Goal: Task Accomplishment & Management: Manage account settings

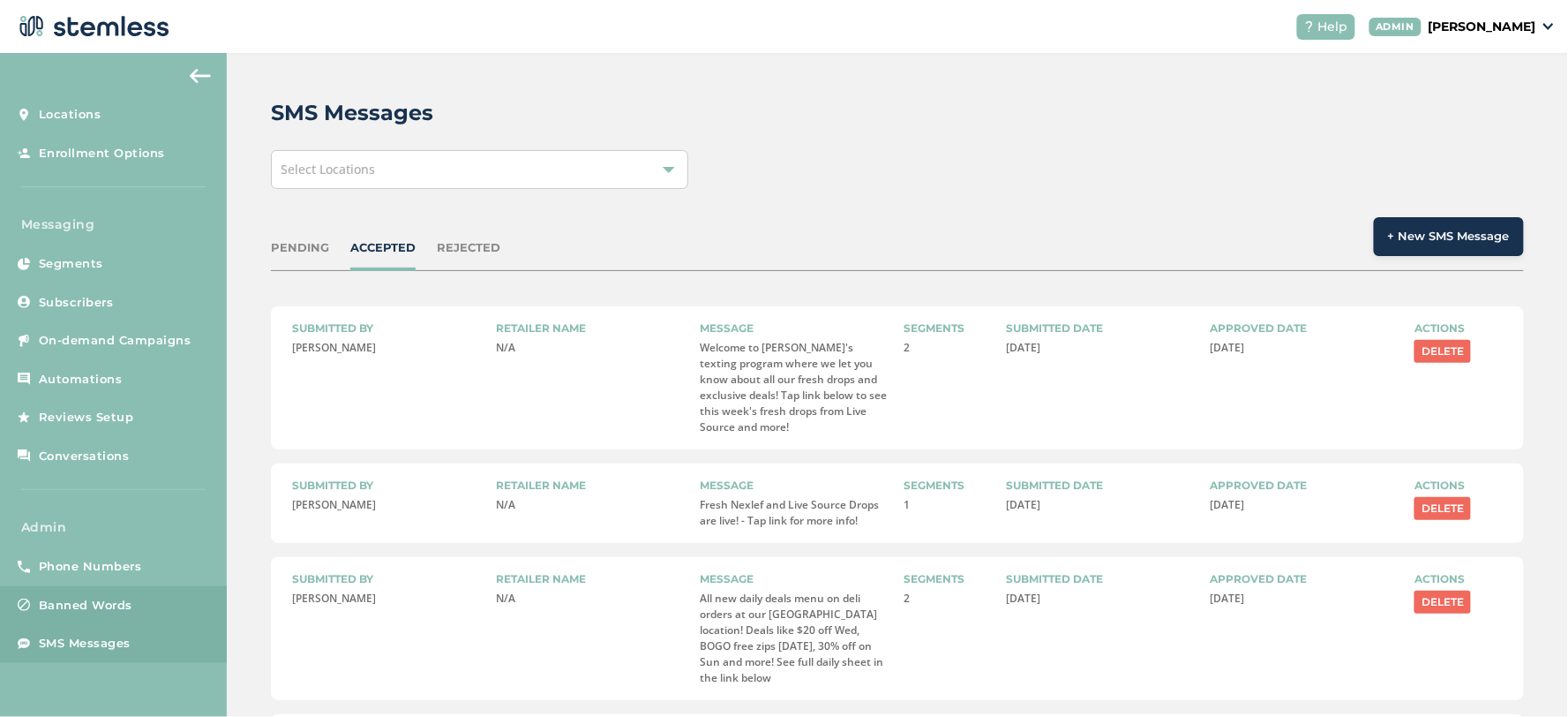
click at [101, 604] on span "Banned Words" at bounding box center [86, 605] width 94 height 17
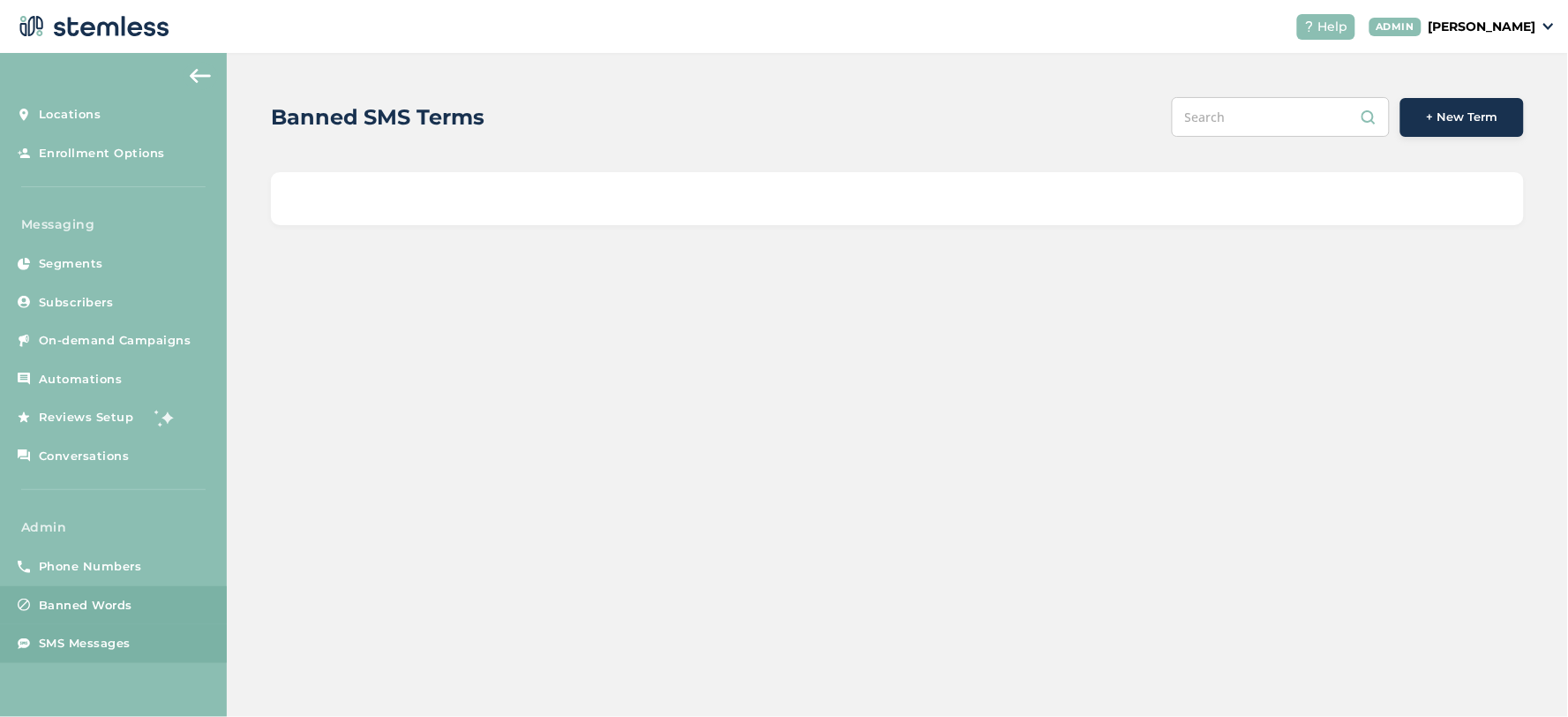
click at [90, 646] on span "SMS Messages" at bounding box center [85, 643] width 92 height 17
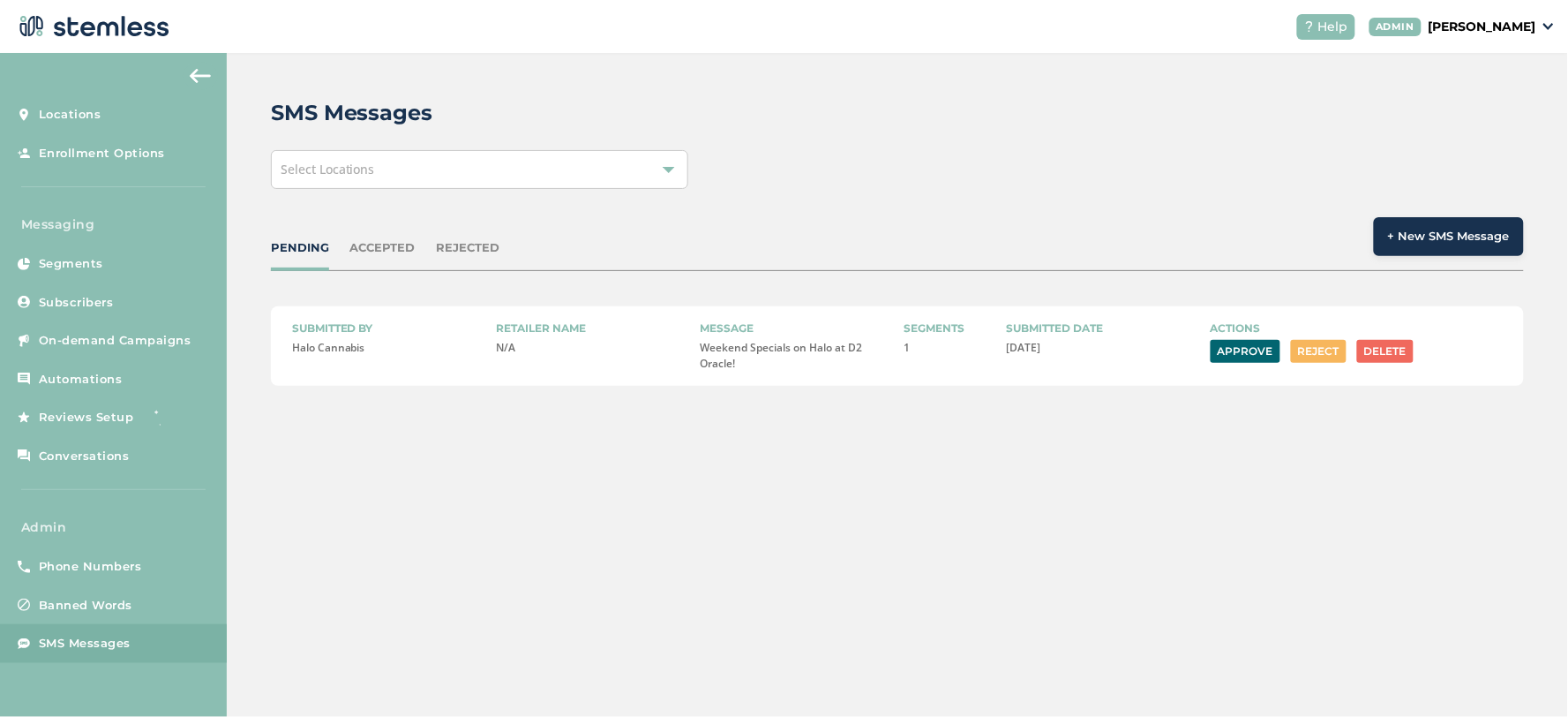
click at [398, 248] on div "ACCEPTED" at bounding box center [383, 248] width 65 height 17
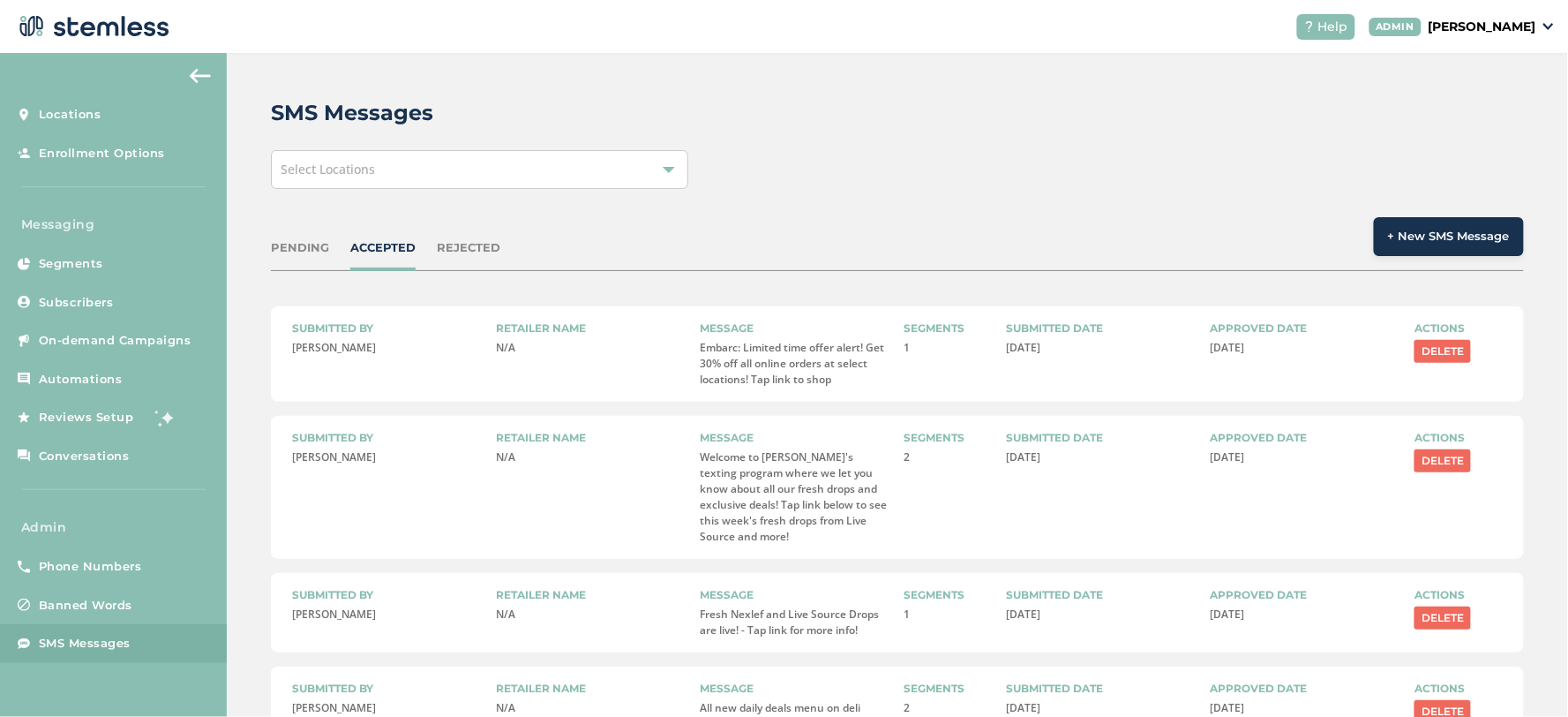
click at [298, 242] on div "PENDING" at bounding box center [300, 248] width 58 height 17
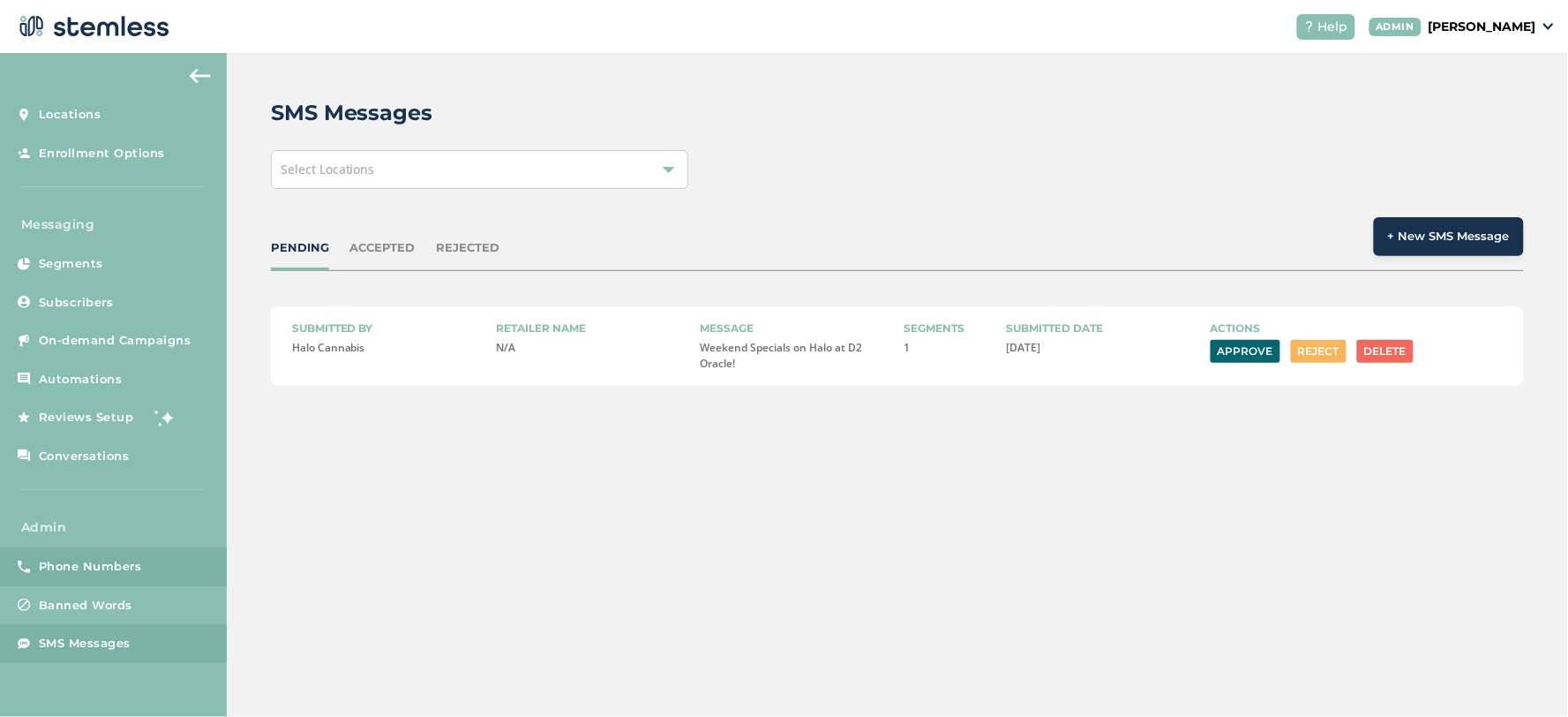
click at [100, 571] on span "Phone Numbers" at bounding box center [91, 567] width 103 height 17
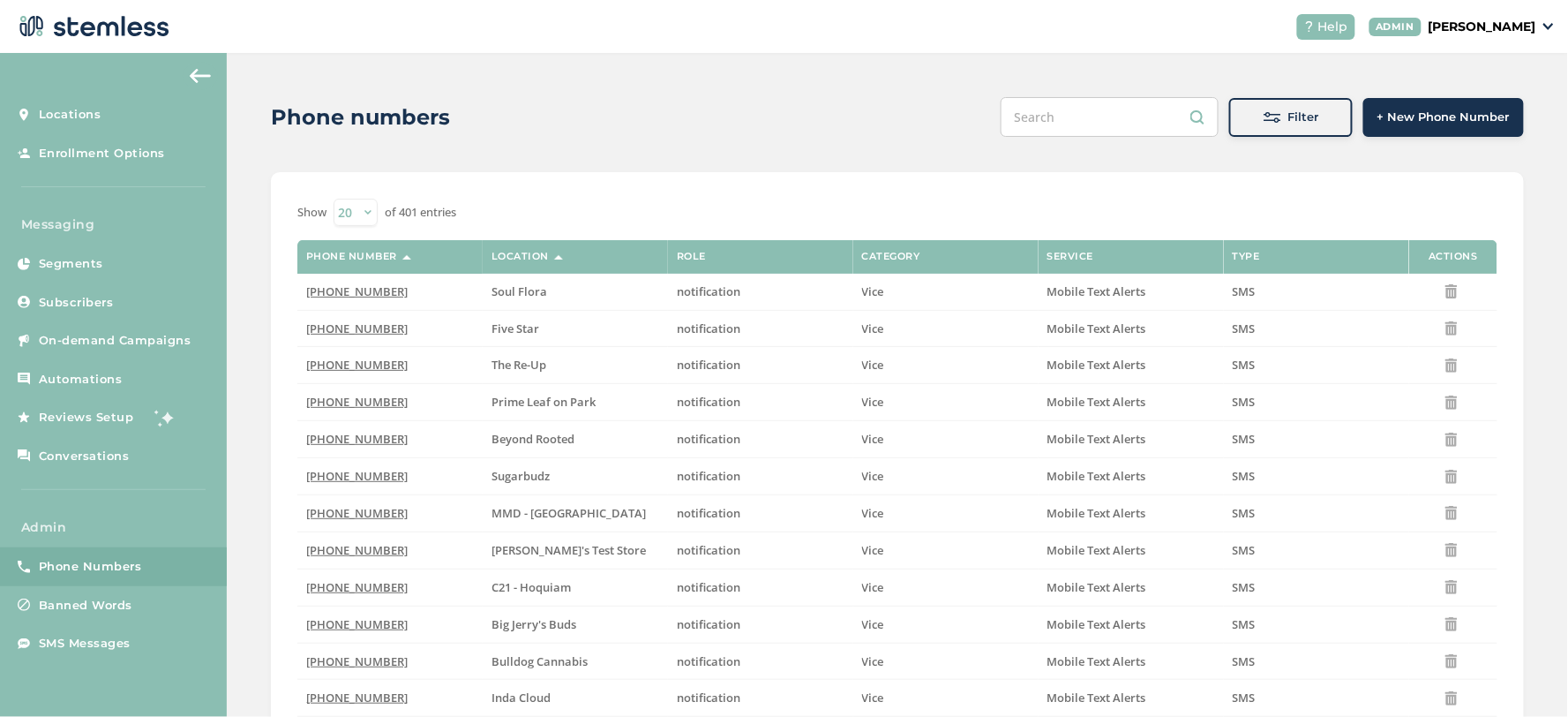
click at [1056, 111] on input "text" at bounding box center [1109, 118] width 218 height 40
paste input "8337201756"
type input "8337201756"
click at [1276, 102] on button "Filter" at bounding box center [1290, 118] width 123 height 39
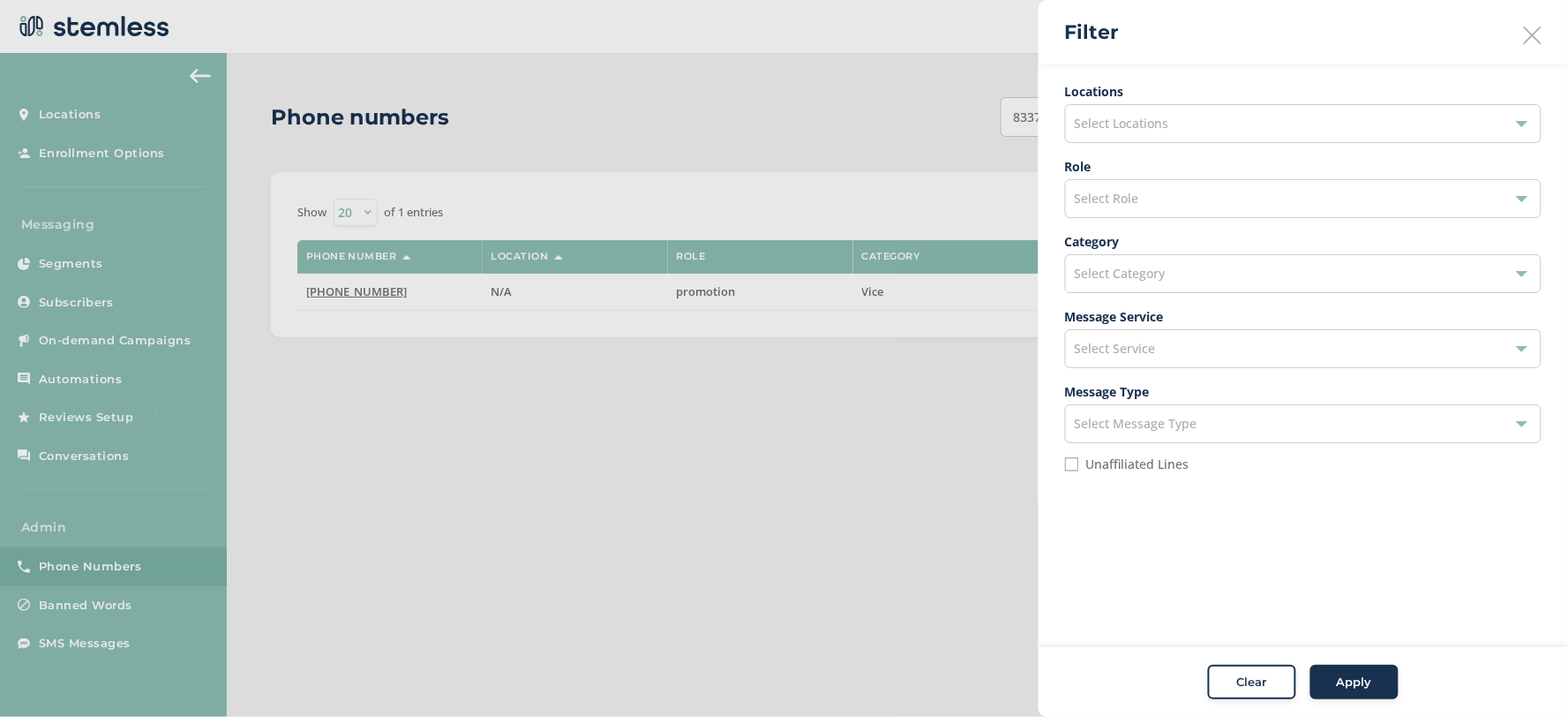
click at [1257, 686] on span "Clear" at bounding box center [1252, 683] width 30 height 17
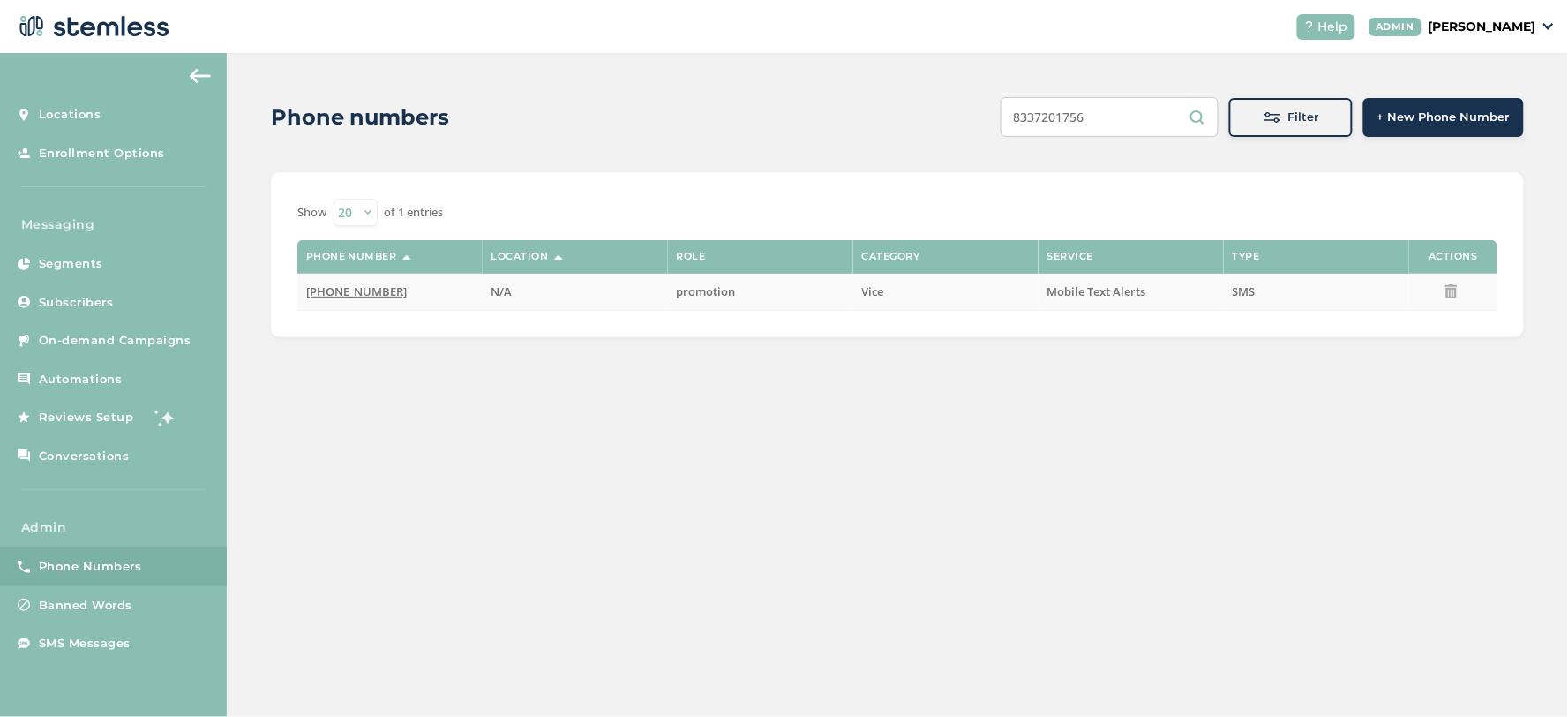
click at [1452, 294] on icon at bounding box center [1451, 291] width 14 height 14
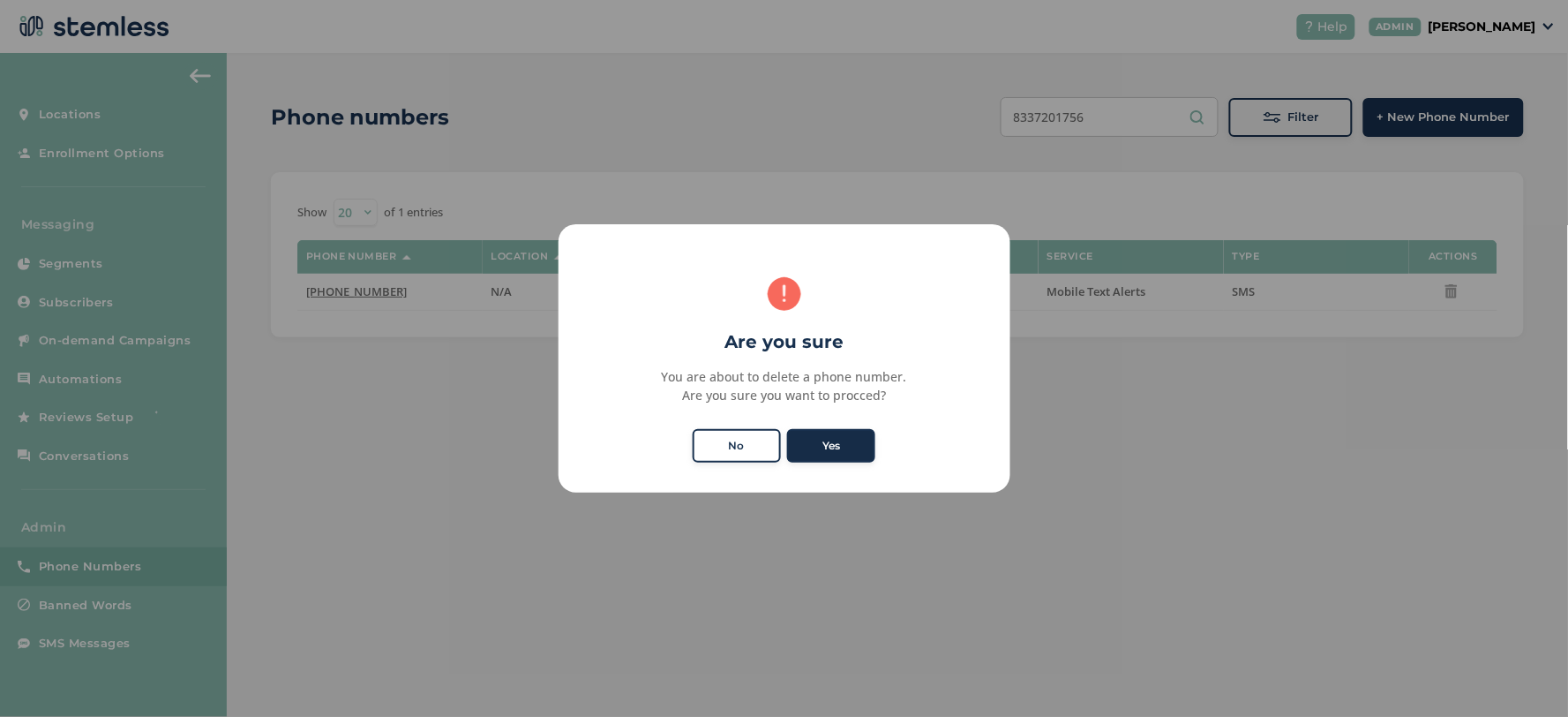
click at [805, 442] on button "Yes" at bounding box center [831, 445] width 88 height 33
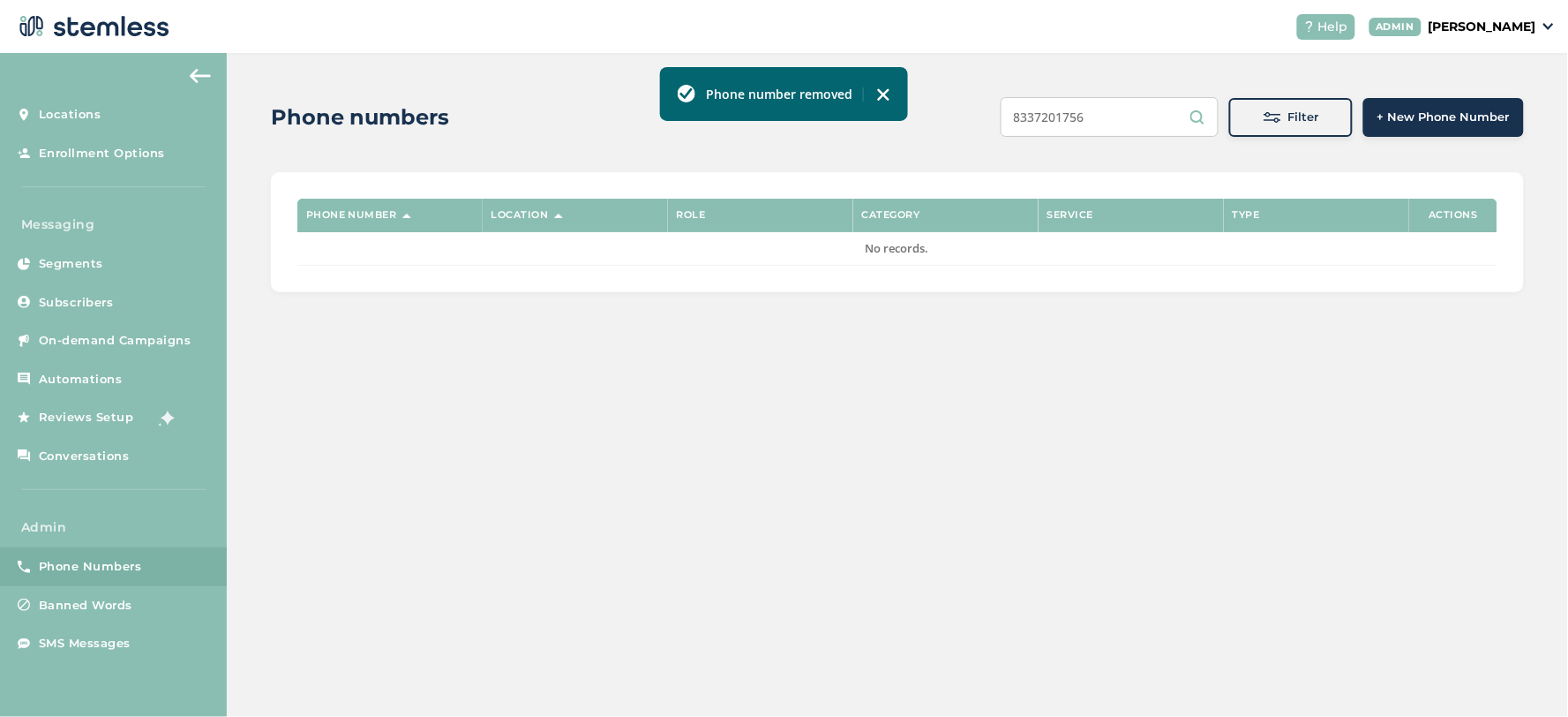
click at [1159, 120] on input "8337201756" at bounding box center [1109, 118] width 218 height 40
click at [1320, 123] on span "Filter" at bounding box center [1303, 118] width 31 height 17
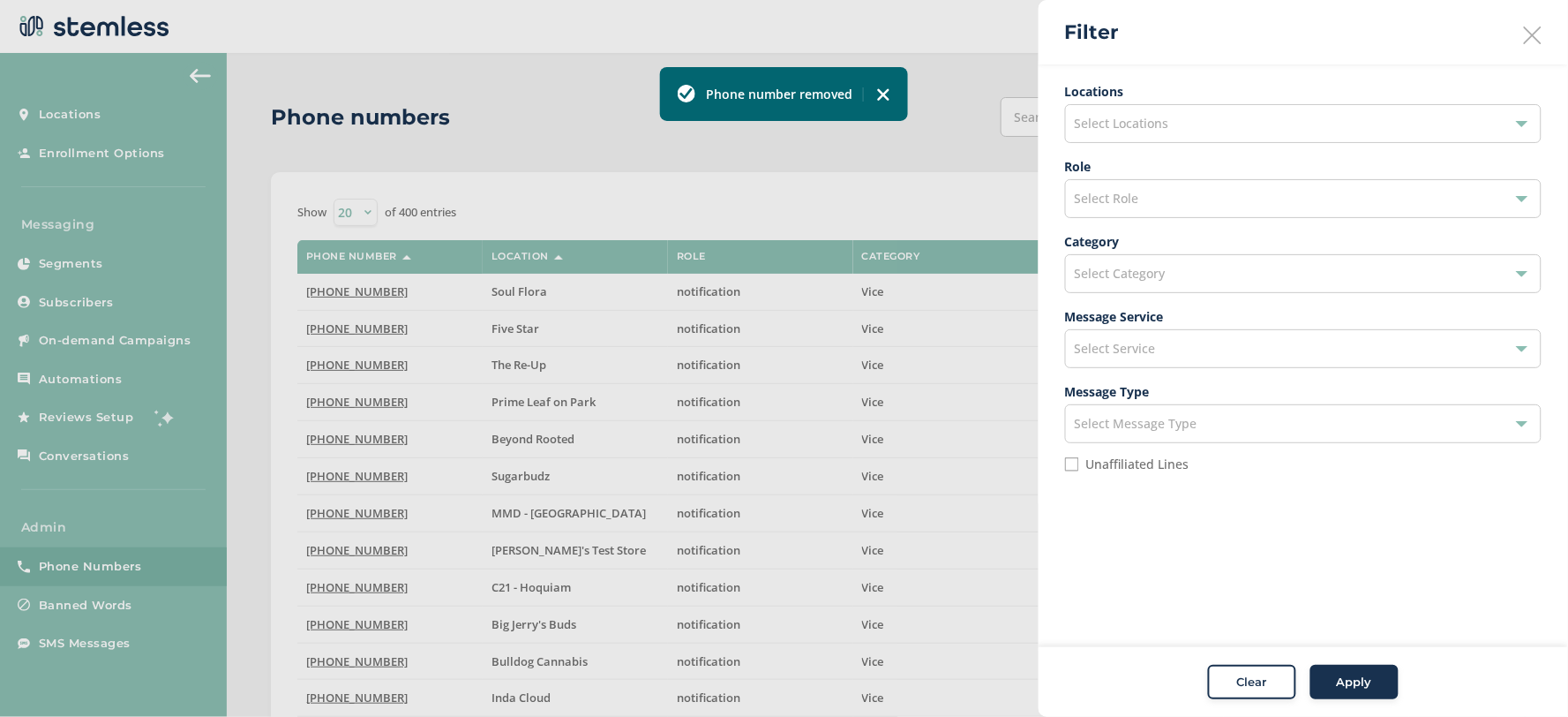
click at [1142, 464] on label "Unaffiliated Lines" at bounding box center [1138, 464] width 103 height 12
click at [1079, 464] on input "Unaffiliated Lines" at bounding box center [1072, 464] width 14 height 14
checkbox input "true"
click at [1168, 210] on div "Select Role" at bounding box center [1303, 198] width 477 height 39
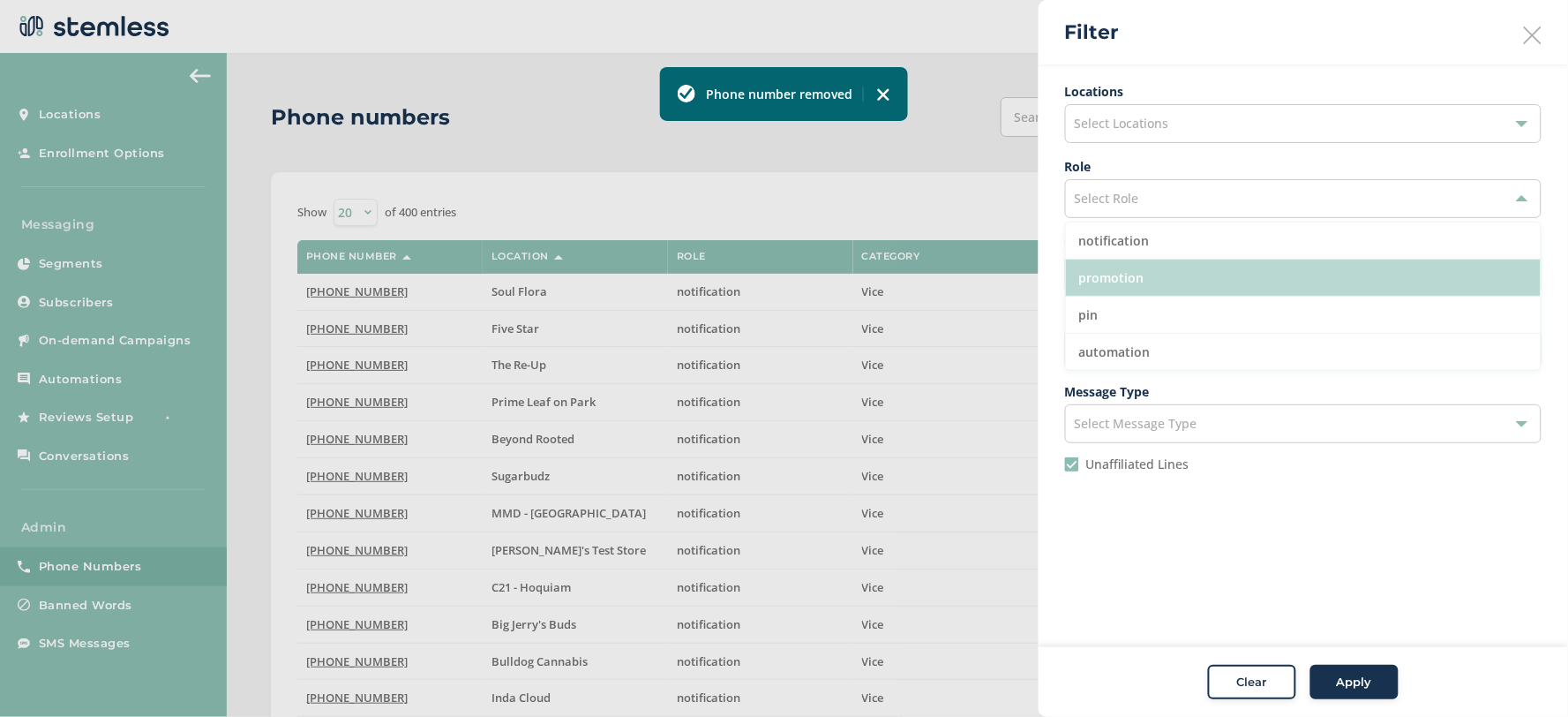
click at [1153, 275] on li "promotion" at bounding box center [1303, 278] width 475 height 37
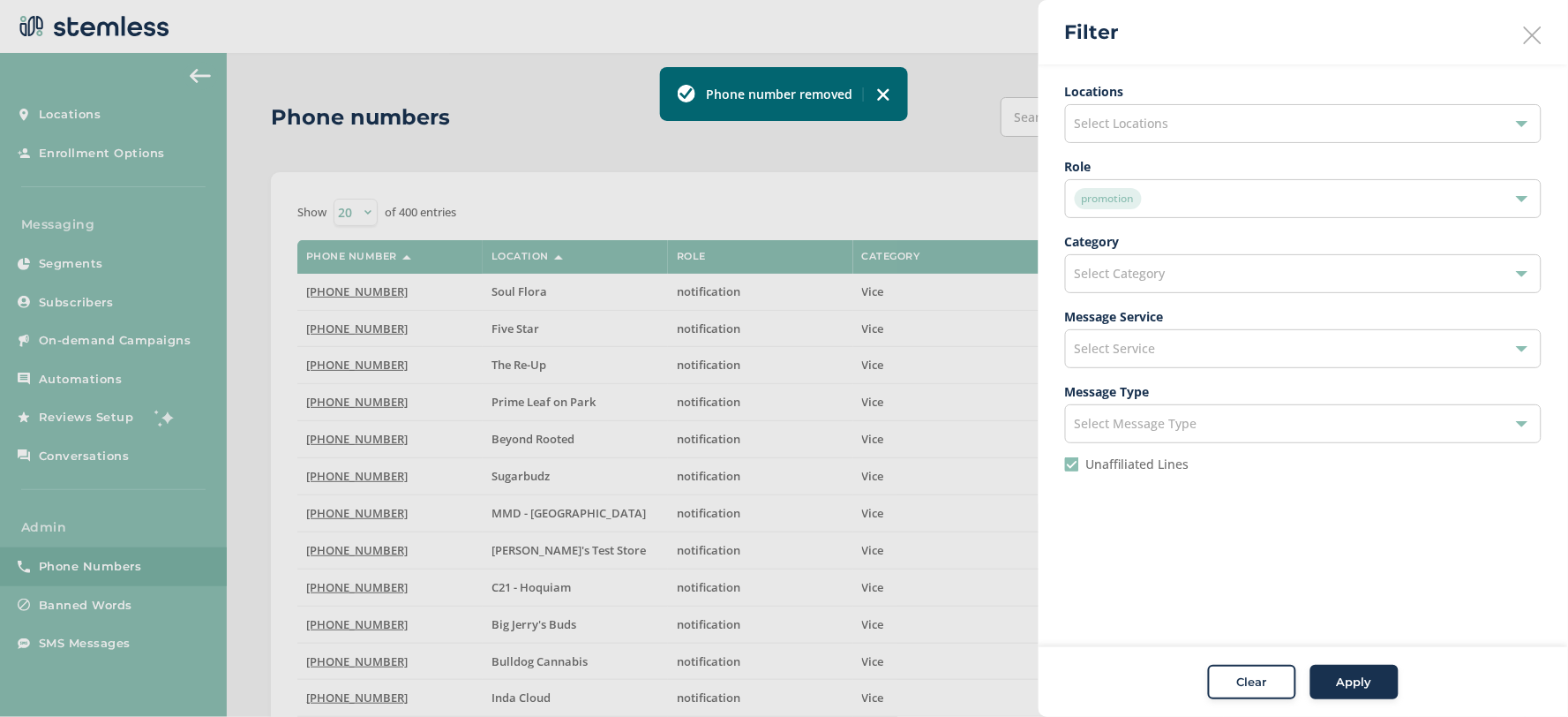
click at [1333, 694] on button "Apply" at bounding box center [1354, 682] width 88 height 35
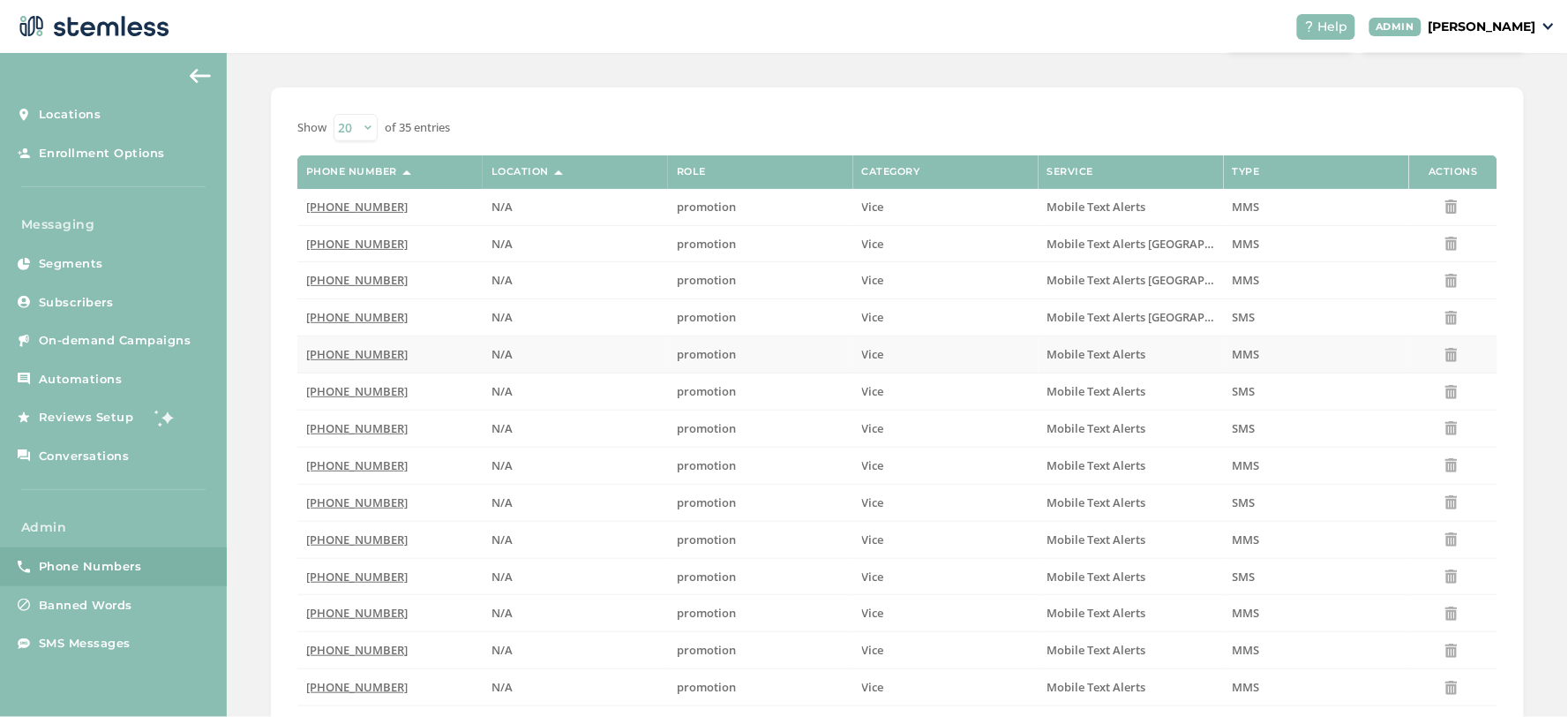
scroll to position [28, 0]
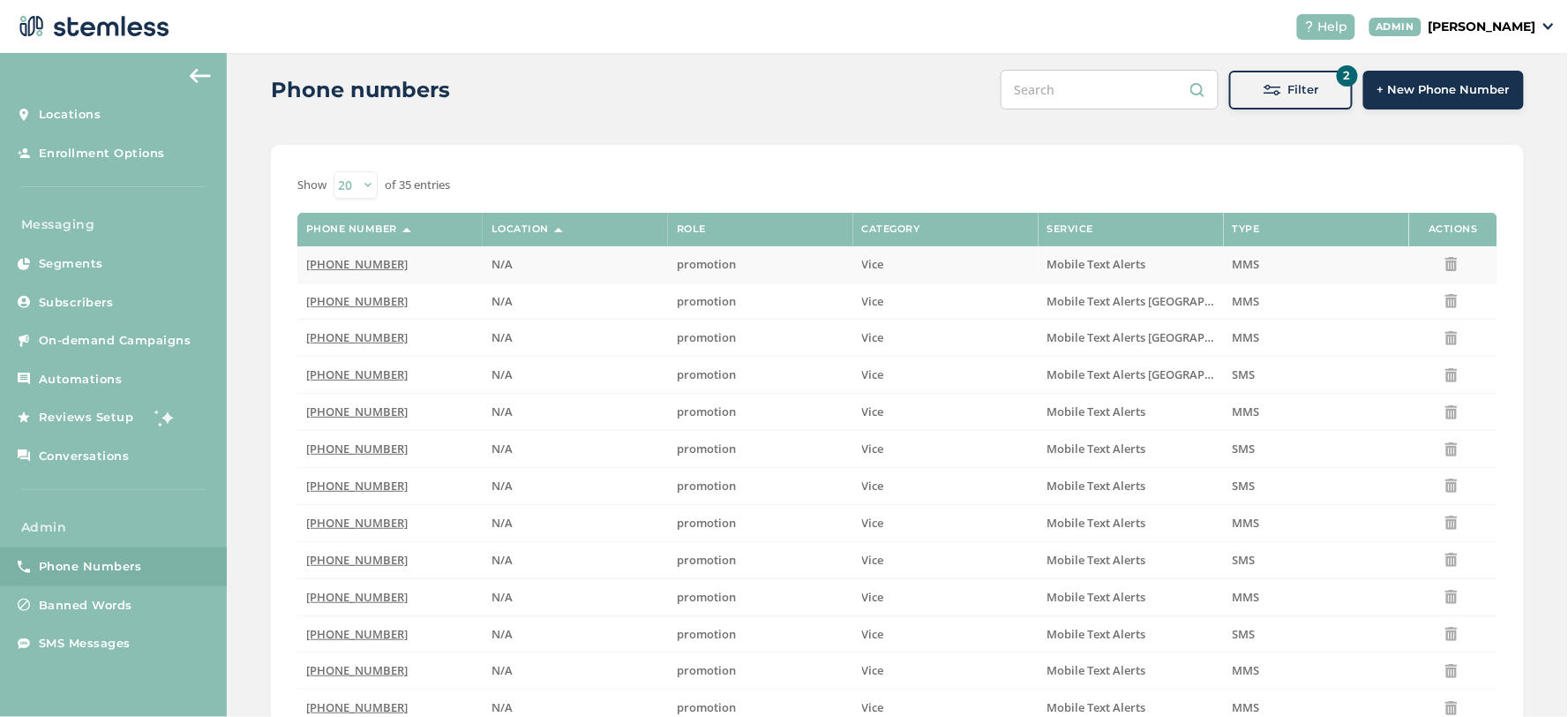
click at [349, 260] on span "[PHONE_NUMBER]" at bounding box center [356, 264] width 101 height 16
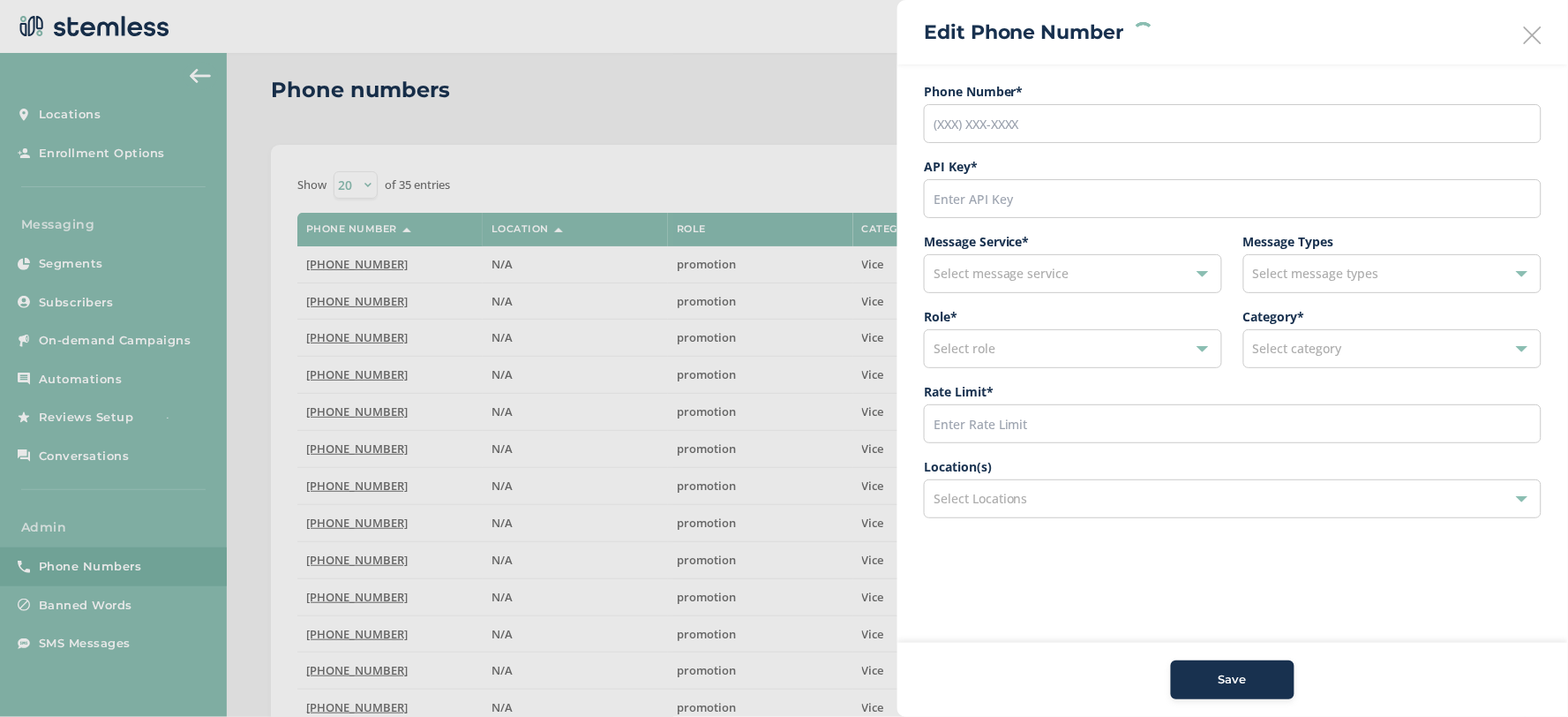
type input "[PHONE_NUMBER]"
type input "22963"
type input "600"
click at [1323, 267] on div "MMS" at bounding box center [1383, 273] width 261 height 21
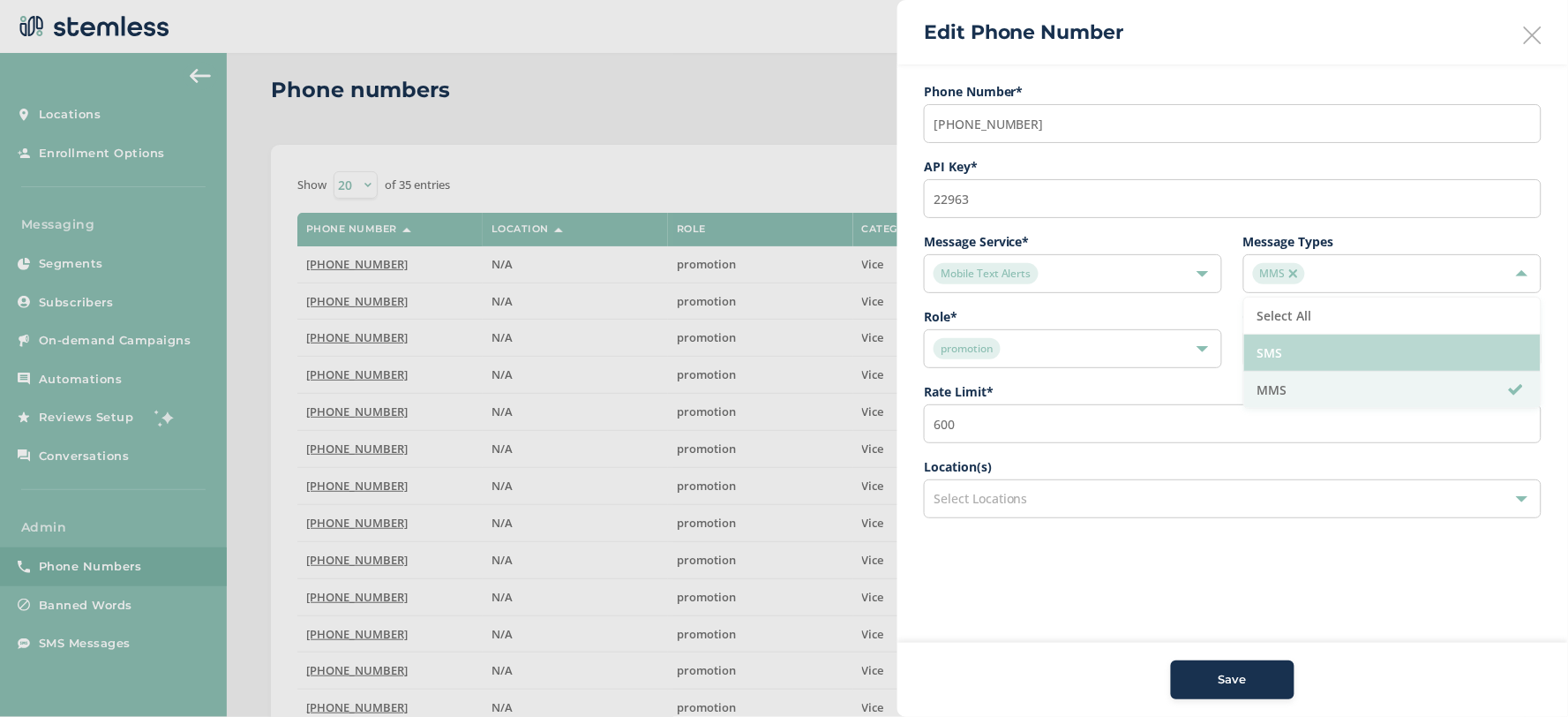
click at [1316, 358] on li "SMS" at bounding box center [1392, 353] width 296 height 37
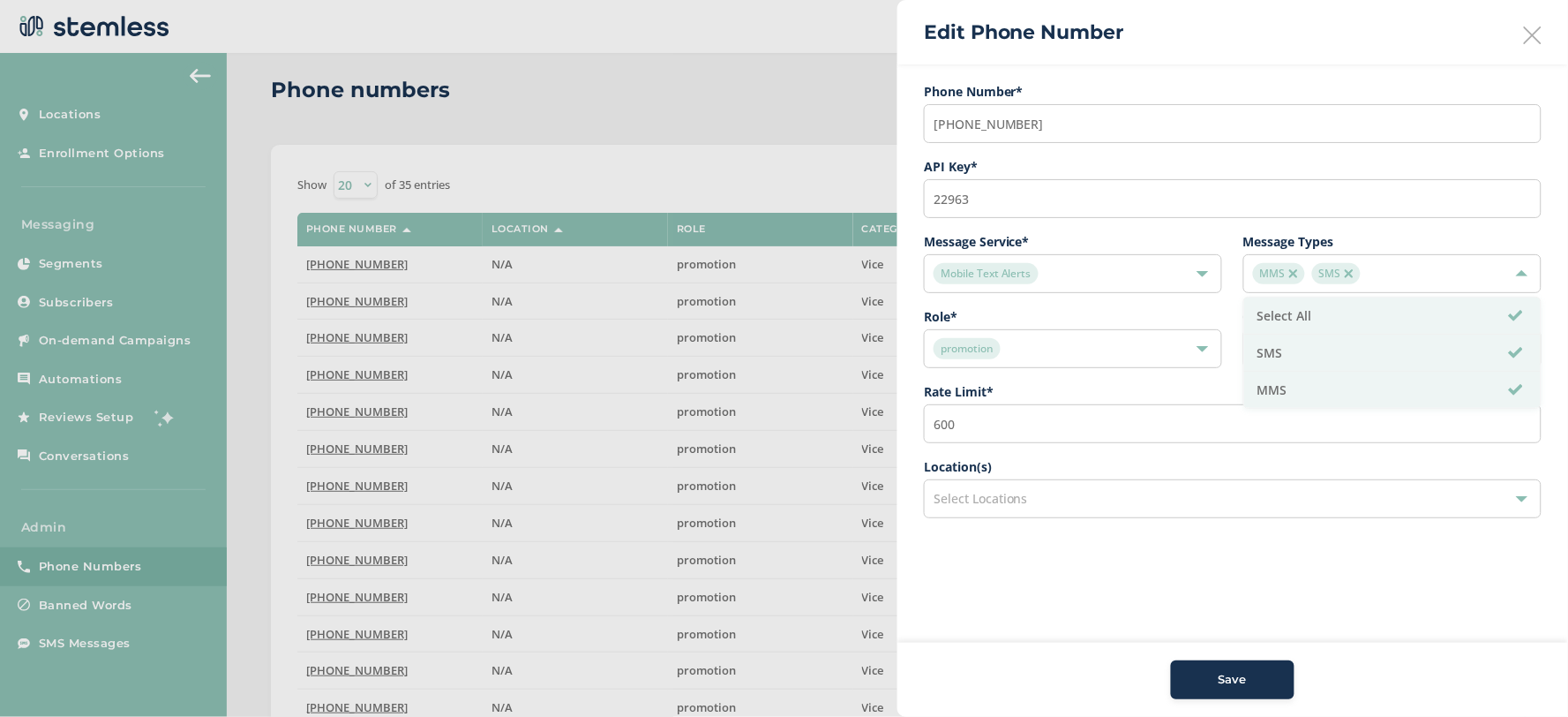
click at [1294, 275] on img at bounding box center [1293, 273] width 9 height 9
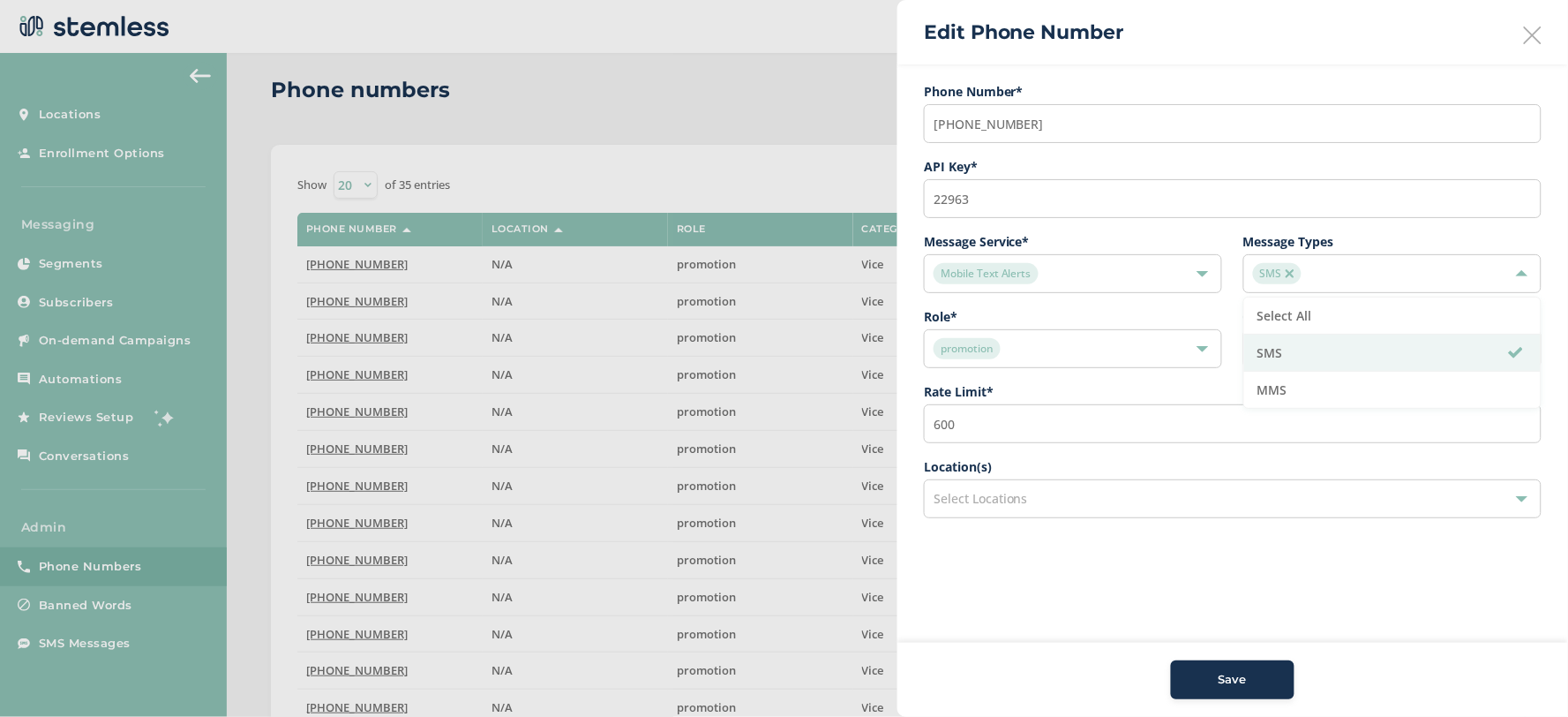
click at [1350, 586] on aside "Edit Phone Number Phone Number* [PHONE_NUMBER] API Key * 22963 Message Service …" at bounding box center [1233, 358] width 671 height 717
click at [1232, 673] on span "Save" at bounding box center [1233, 680] width 29 height 17
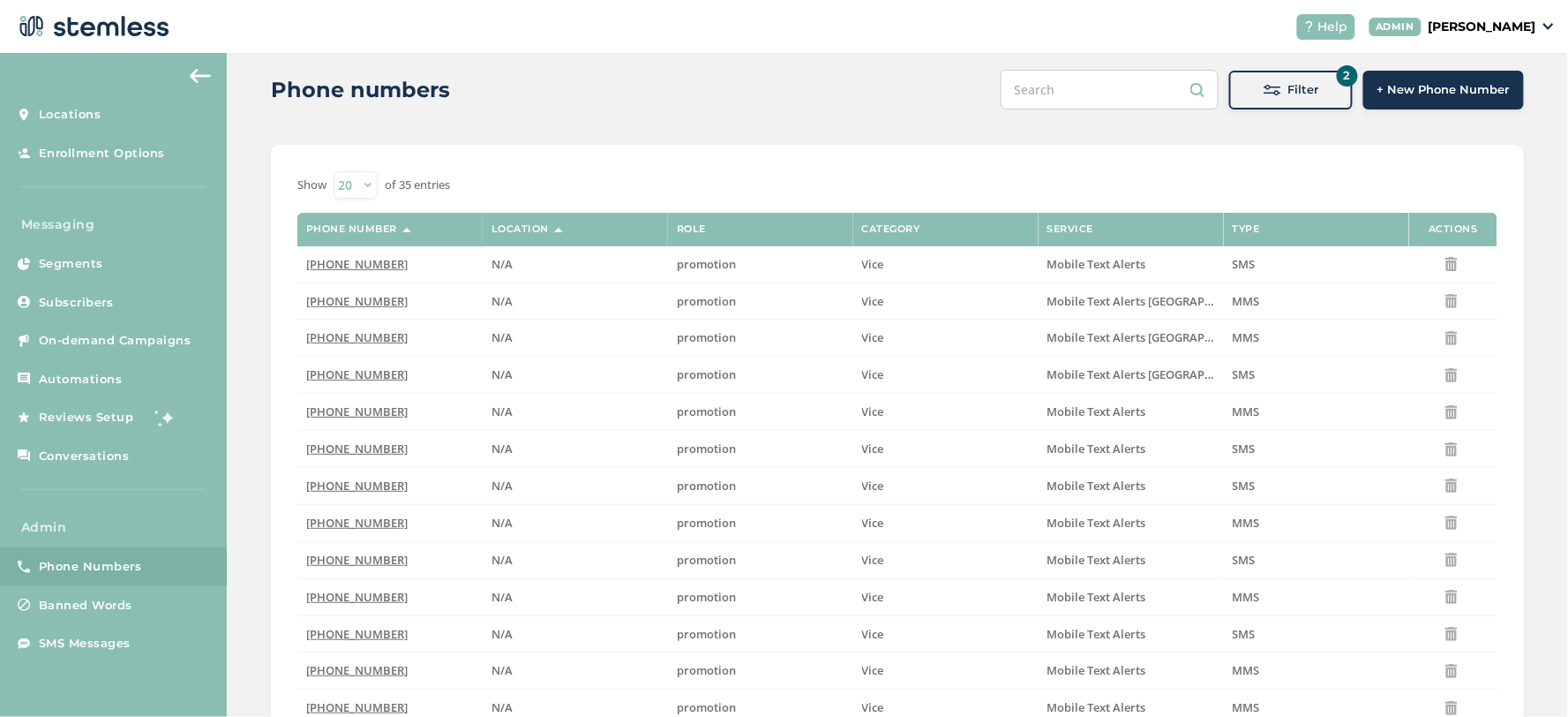
scroll to position [125, 0]
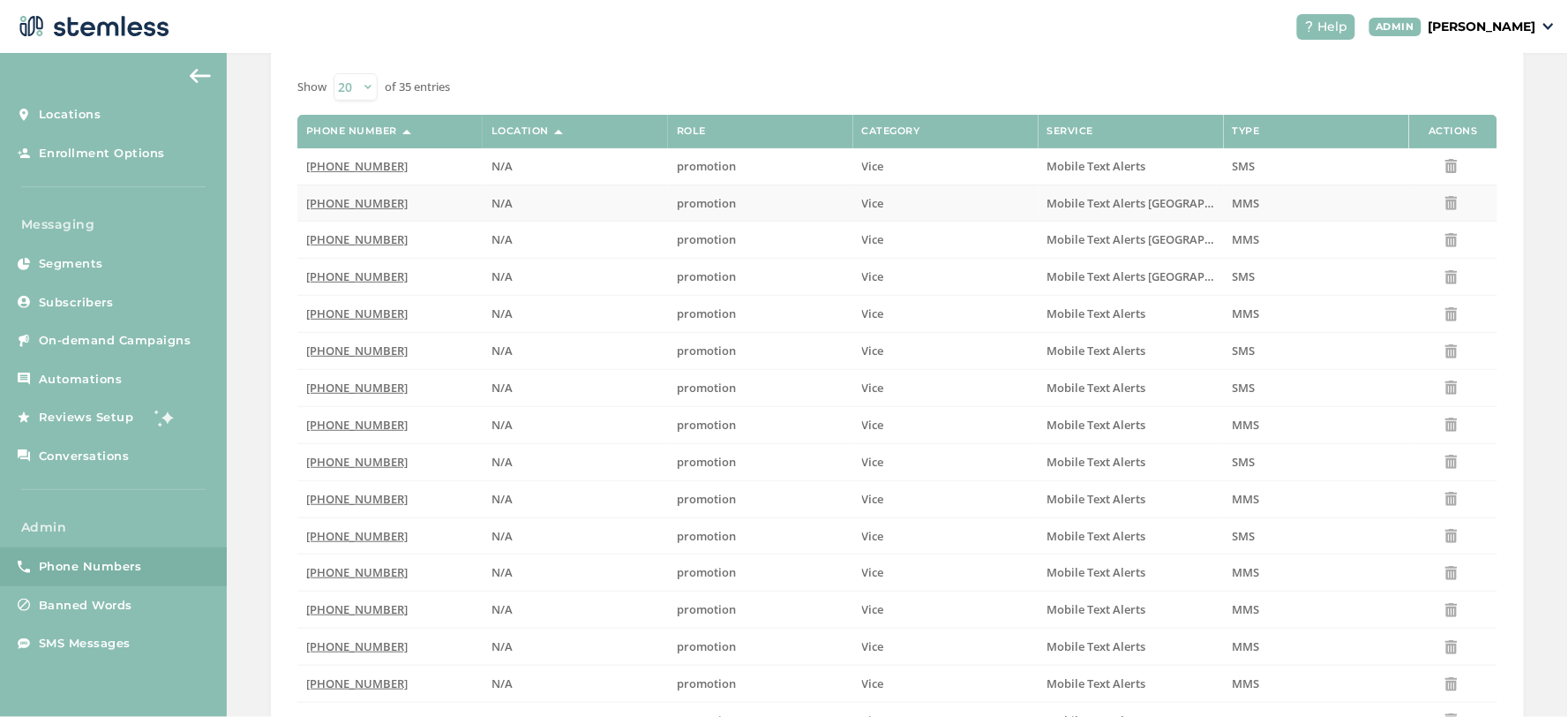
click at [340, 207] on span "[PHONE_NUMBER]" at bounding box center [356, 203] width 101 height 16
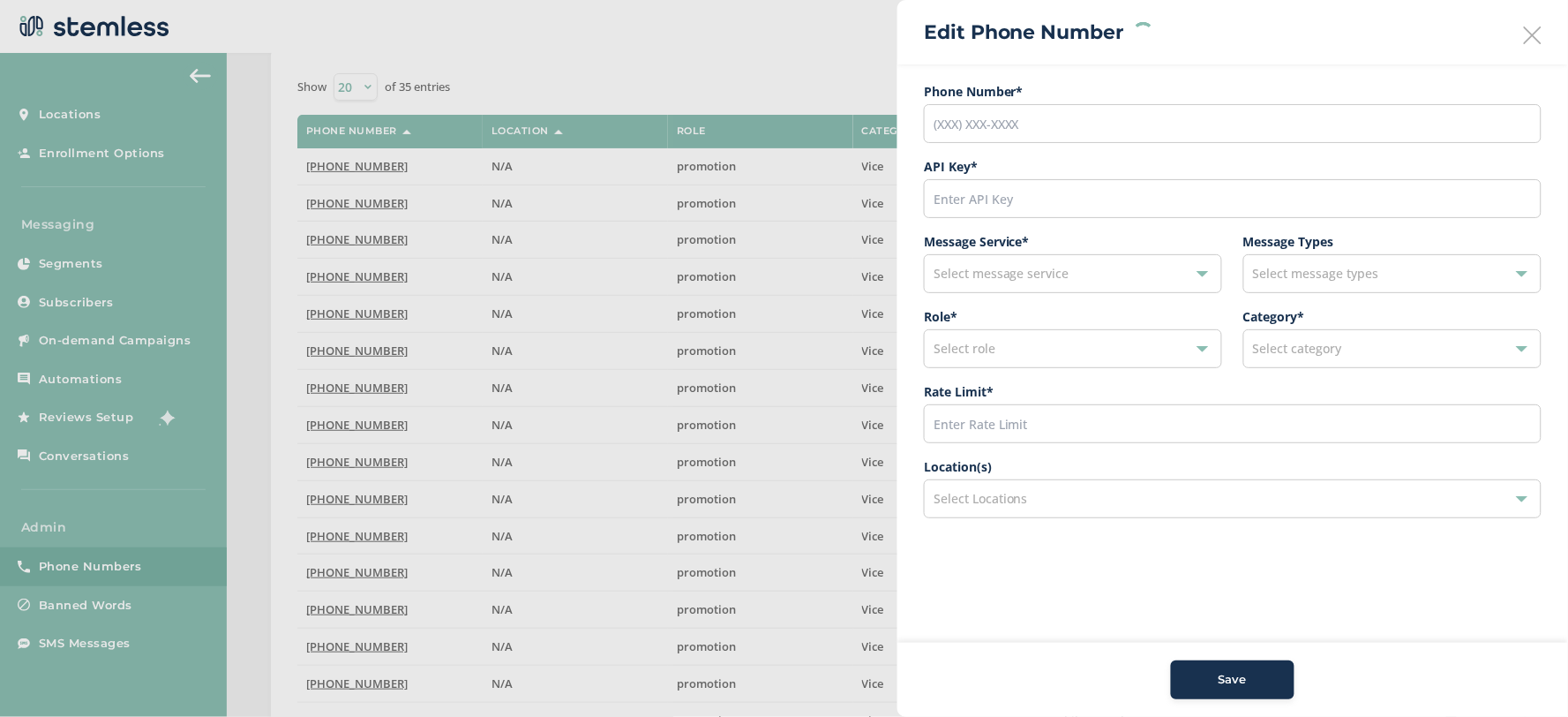
type input "[PHONE_NUMBER]"
type input "28397"
click at [1291, 272] on img at bounding box center [1293, 273] width 9 height 9
click at [1306, 274] on span "Select message types" at bounding box center [1316, 273] width 126 height 17
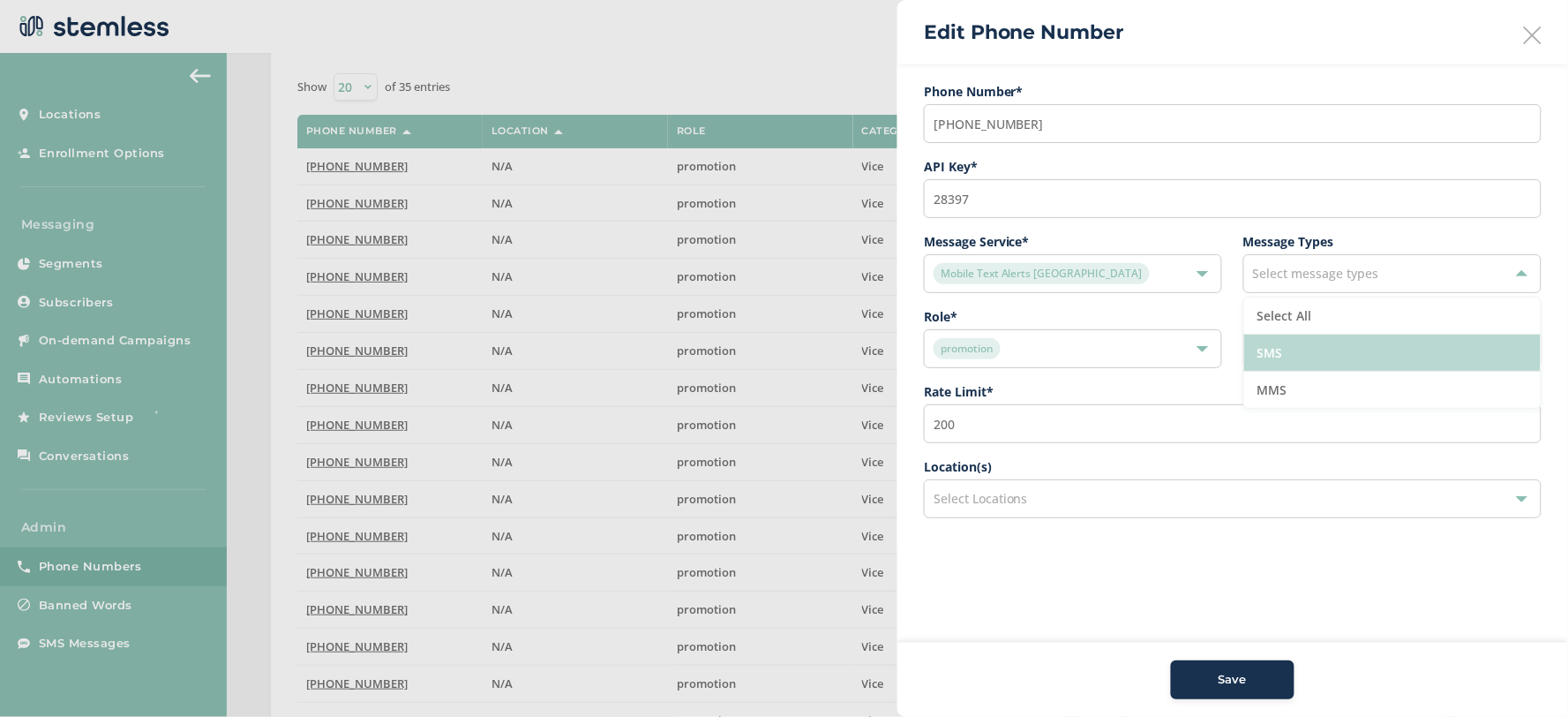
click at [1317, 355] on li "SMS" at bounding box center [1392, 353] width 296 height 37
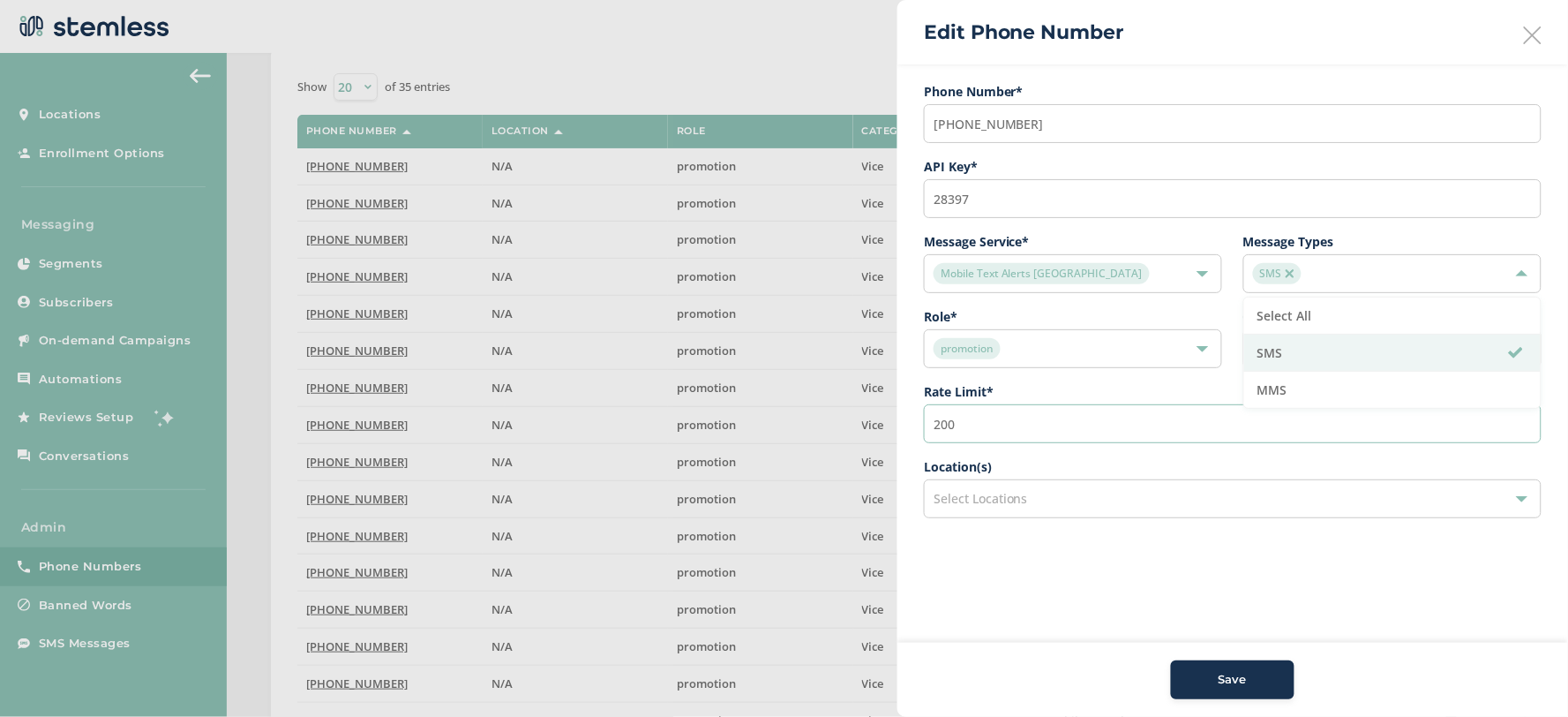
click at [1035, 418] on input "200" at bounding box center [1233, 424] width 617 height 39
type input "600"
click at [1244, 666] on button "Save" at bounding box center [1232, 680] width 123 height 39
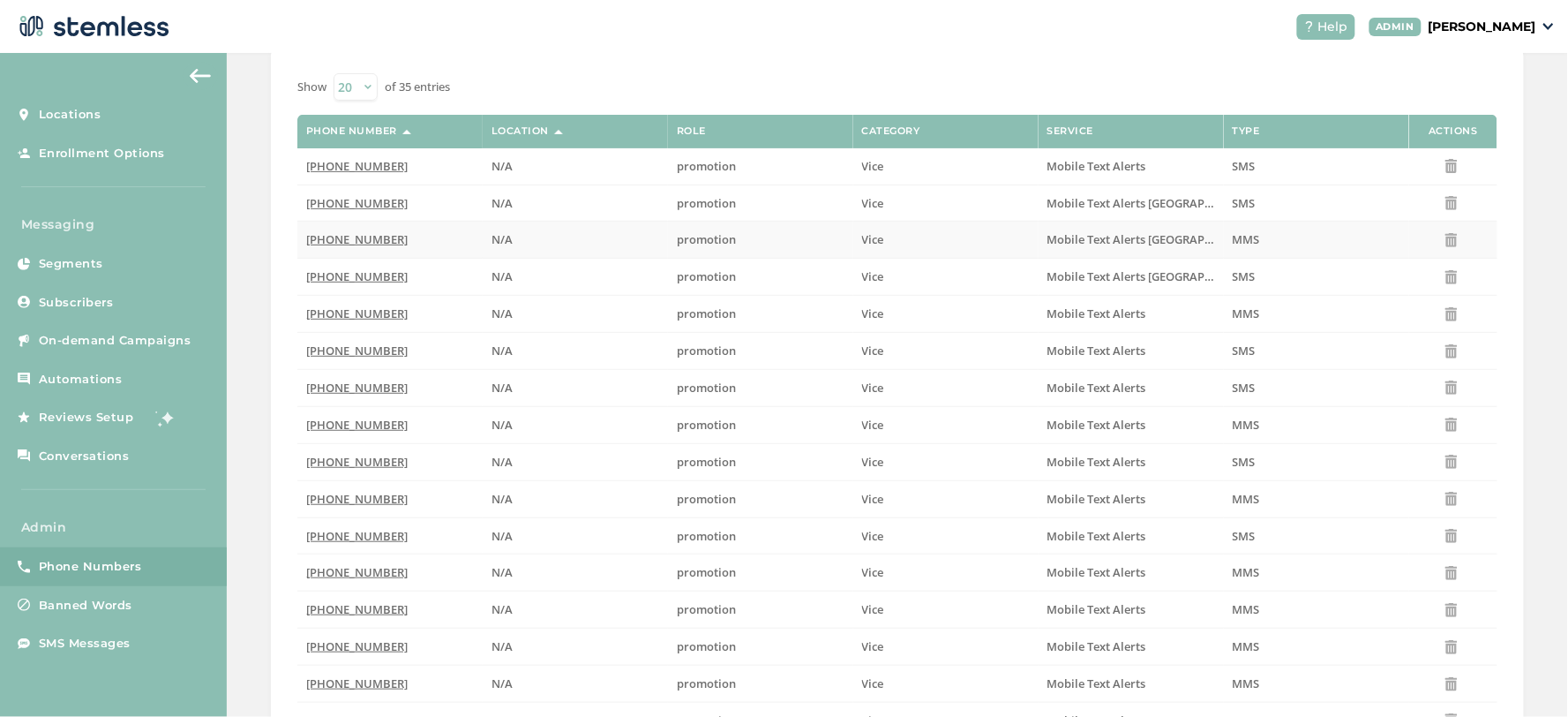
click at [339, 231] on td "[PHONE_NUMBER]" at bounding box center [390, 240] width 185 height 37
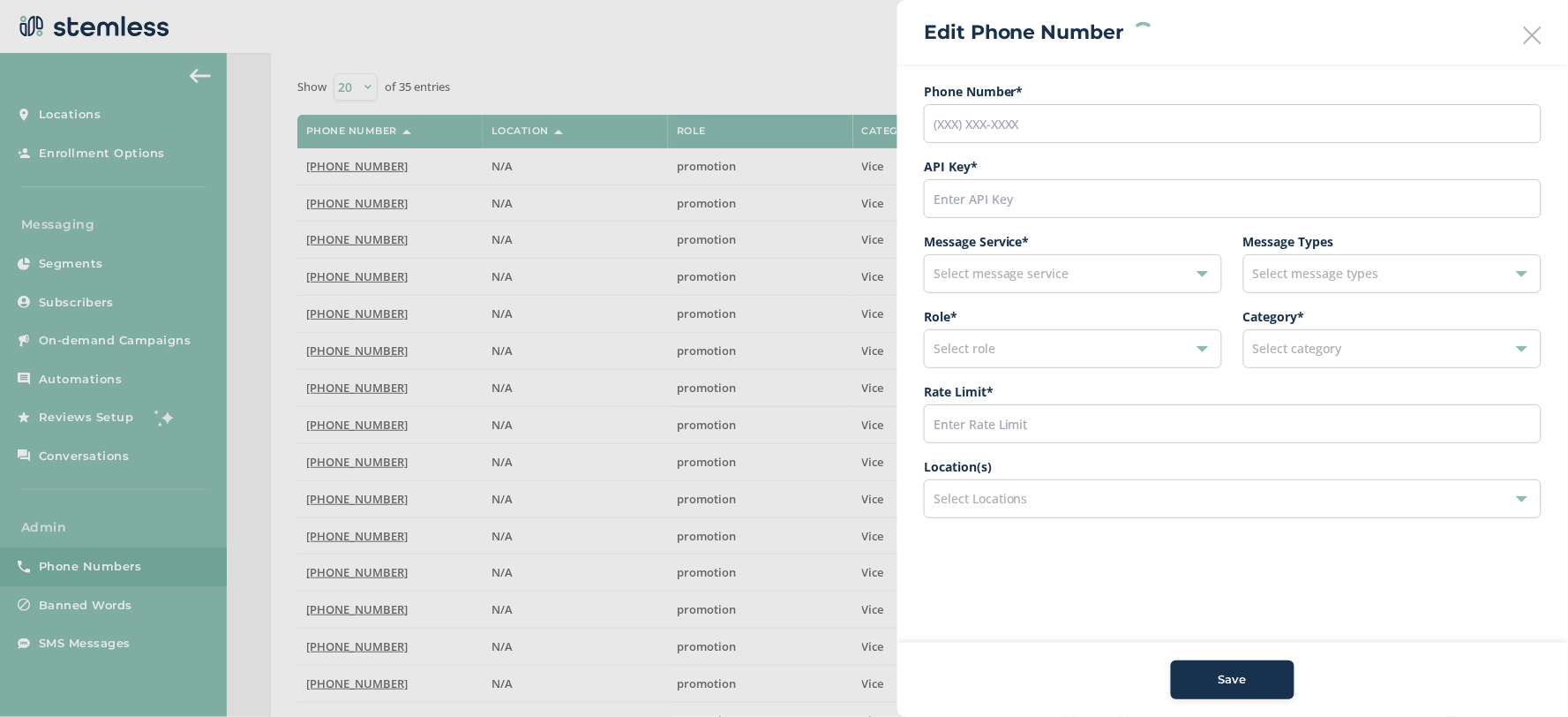
type input "[PHONE_NUMBER]"
type input "28236"
click at [1298, 276] on img at bounding box center [1293, 273] width 9 height 9
click at [1326, 276] on span "Select message types" at bounding box center [1316, 273] width 126 height 17
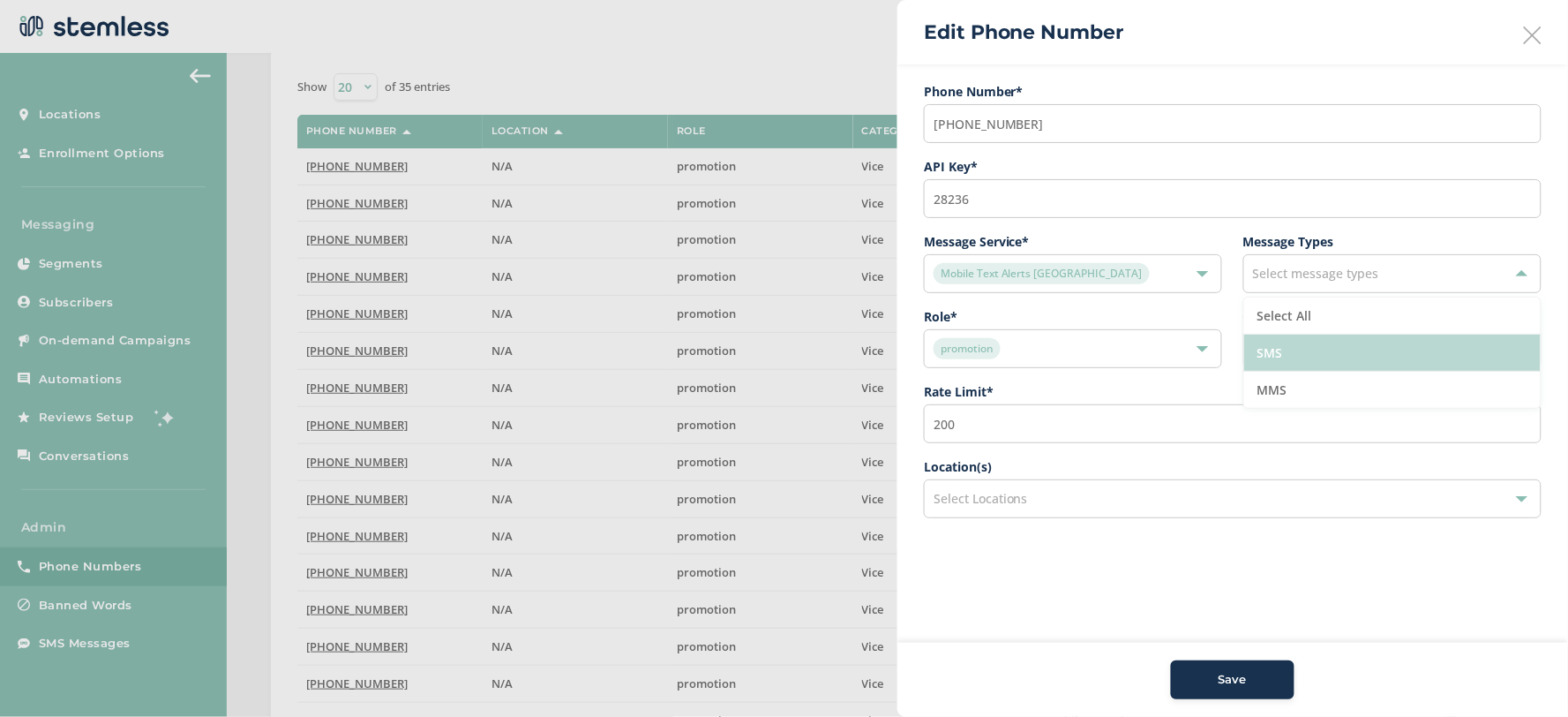
click at [1318, 358] on li "SMS" at bounding box center [1392, 353] width 296 height 37
click at [993, 435] on input "200" at bounding box center [1233, 424] width 617 height 39
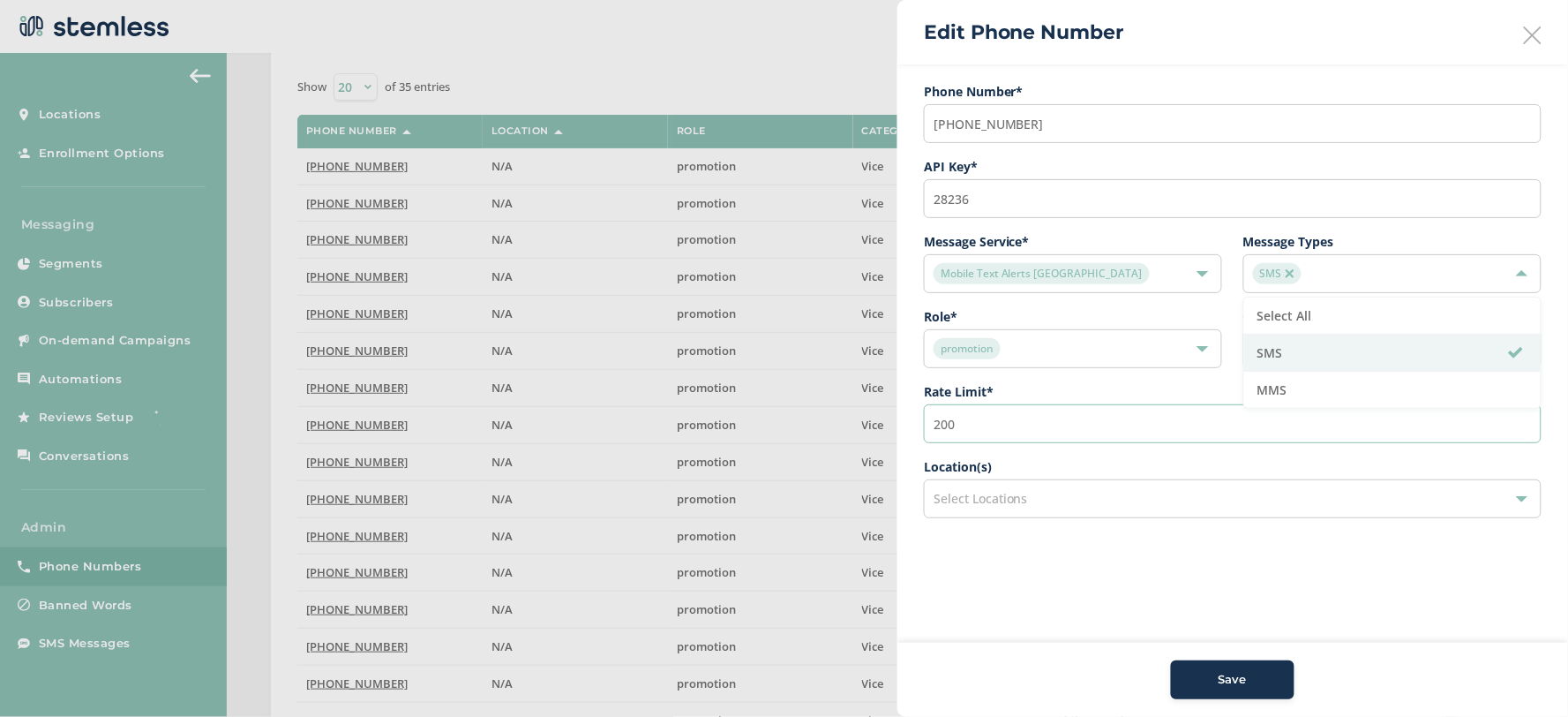
click at [993, 435] on input "200" at bounding box center [1233, 424] width 617 height 39
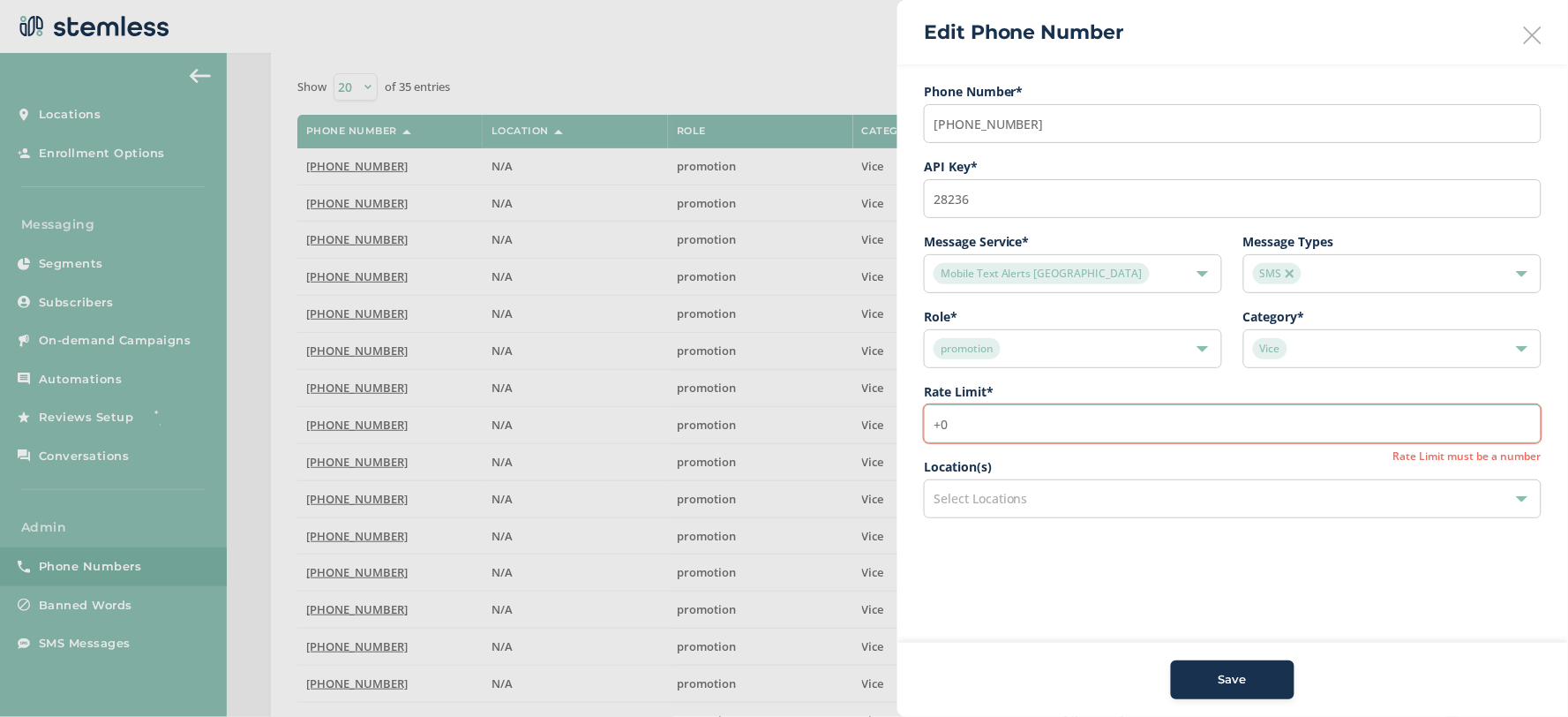
type input "+"
type input "600"
click at [1247, 672] on span "Save" at bounding box center [1233, 680] width 29 height 17
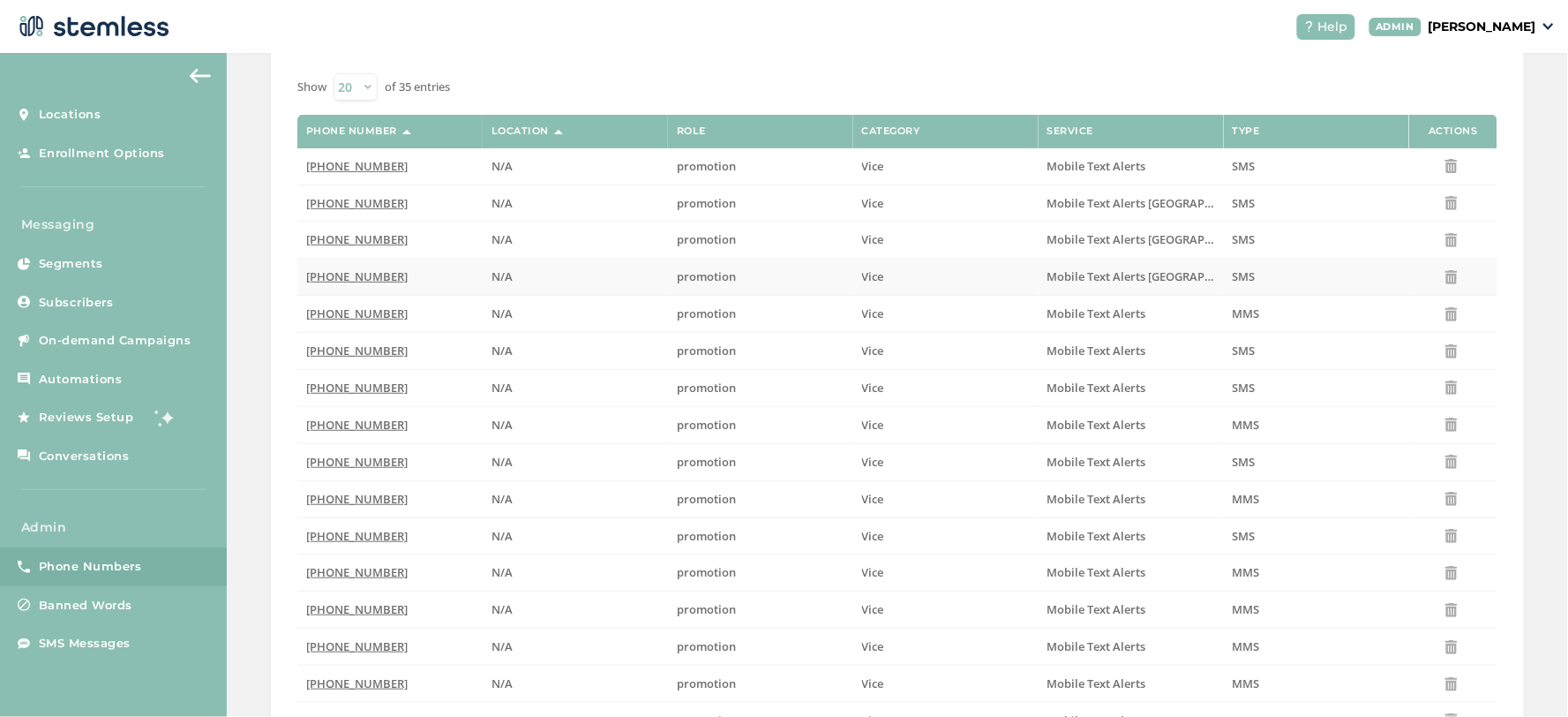
click at [373, 277] on span "[PHONE_NUMBER]" at bounding box center [356, 276] width 101 height 16
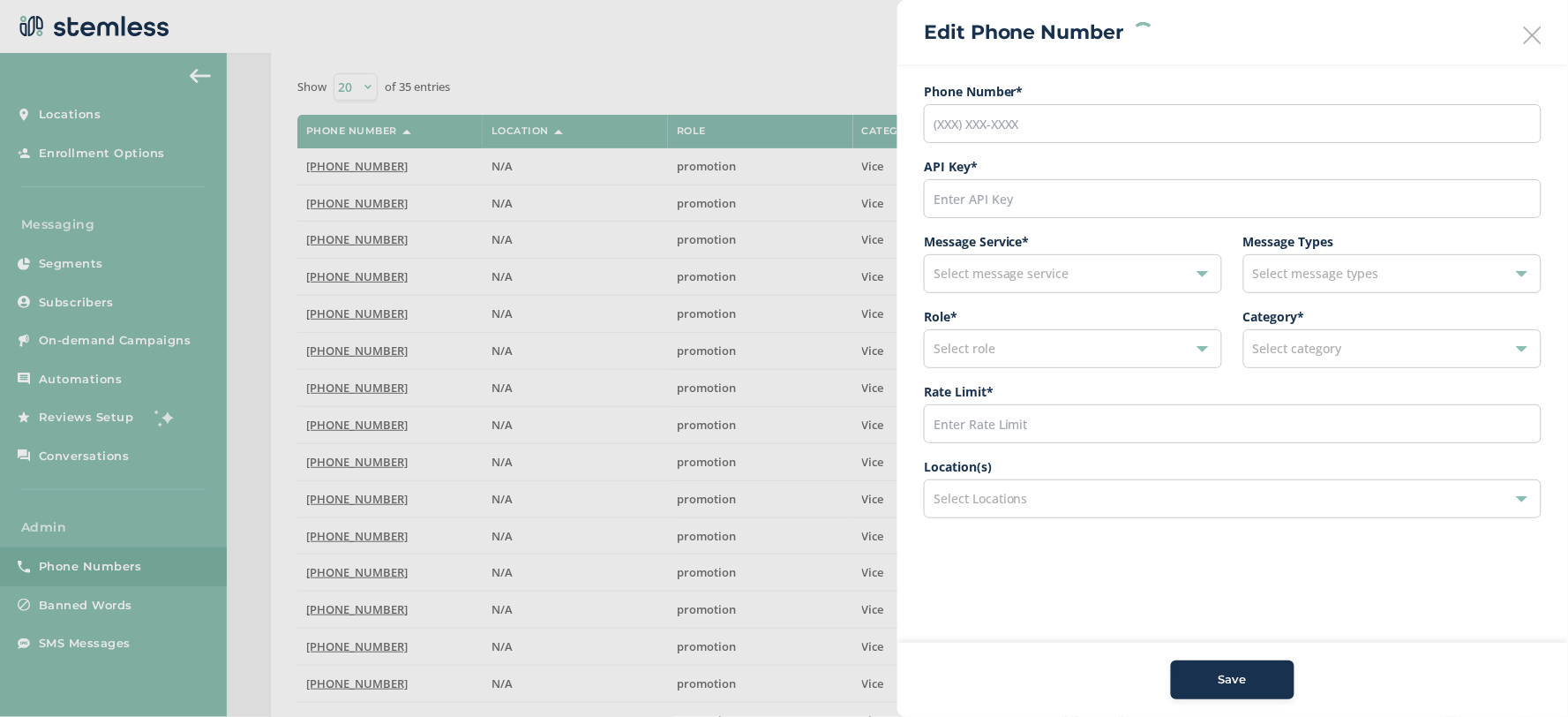
type input "[PHONE_NUMBER]"
type input "27914"
click at [992, 426] on input "600" at bounding box center [1233, 424] width 617 height 39
click at [993, 426] on input "600" at bounding box center [1233, 424] width 617 height 39
drag, startPoint x: 953, startPoint y: 415, endPoint x: 939, endPoint y: 424, distance: 16.6
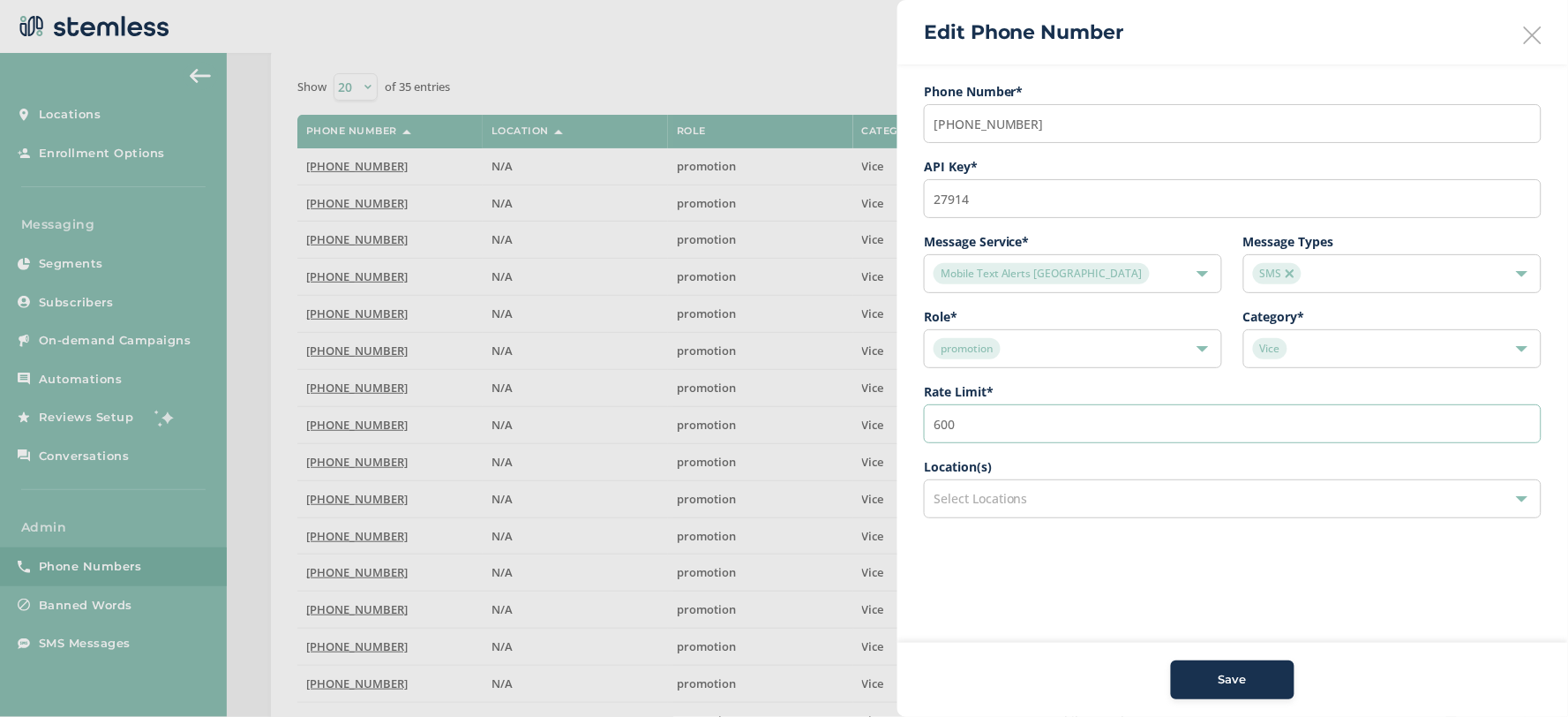
click at [939, 424] on input "600" at bounding box center [1233, 424] width 617 height 39
click at [975, 422] on input "600" at bounding box center [1233, 424] width 617 height 39
click at [979, 411] on input "580" at bounding box center [1233, 424] width 617 height 39
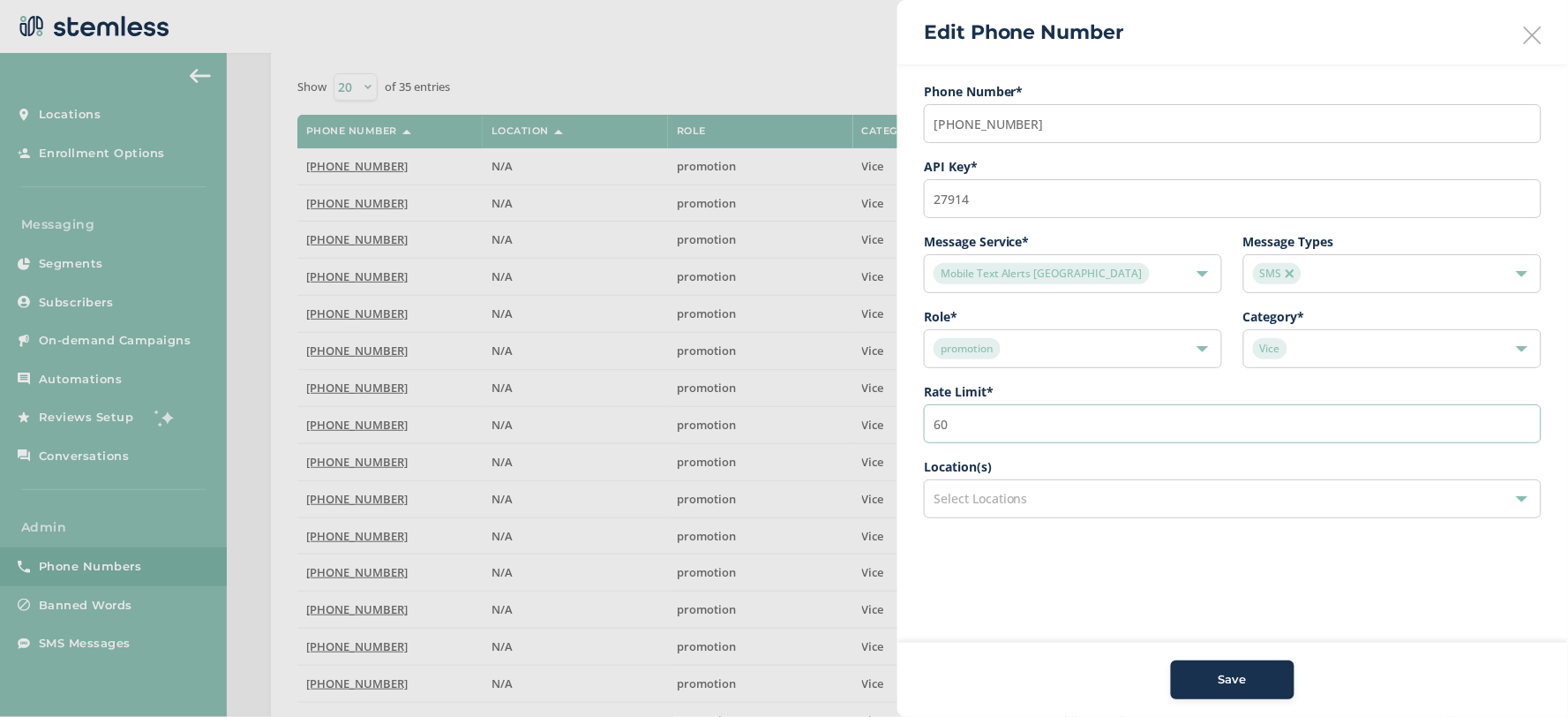
type input "600"
click at [1336, 358] on div "Vice" at bounding box center [1383, 349] width 261 height 21
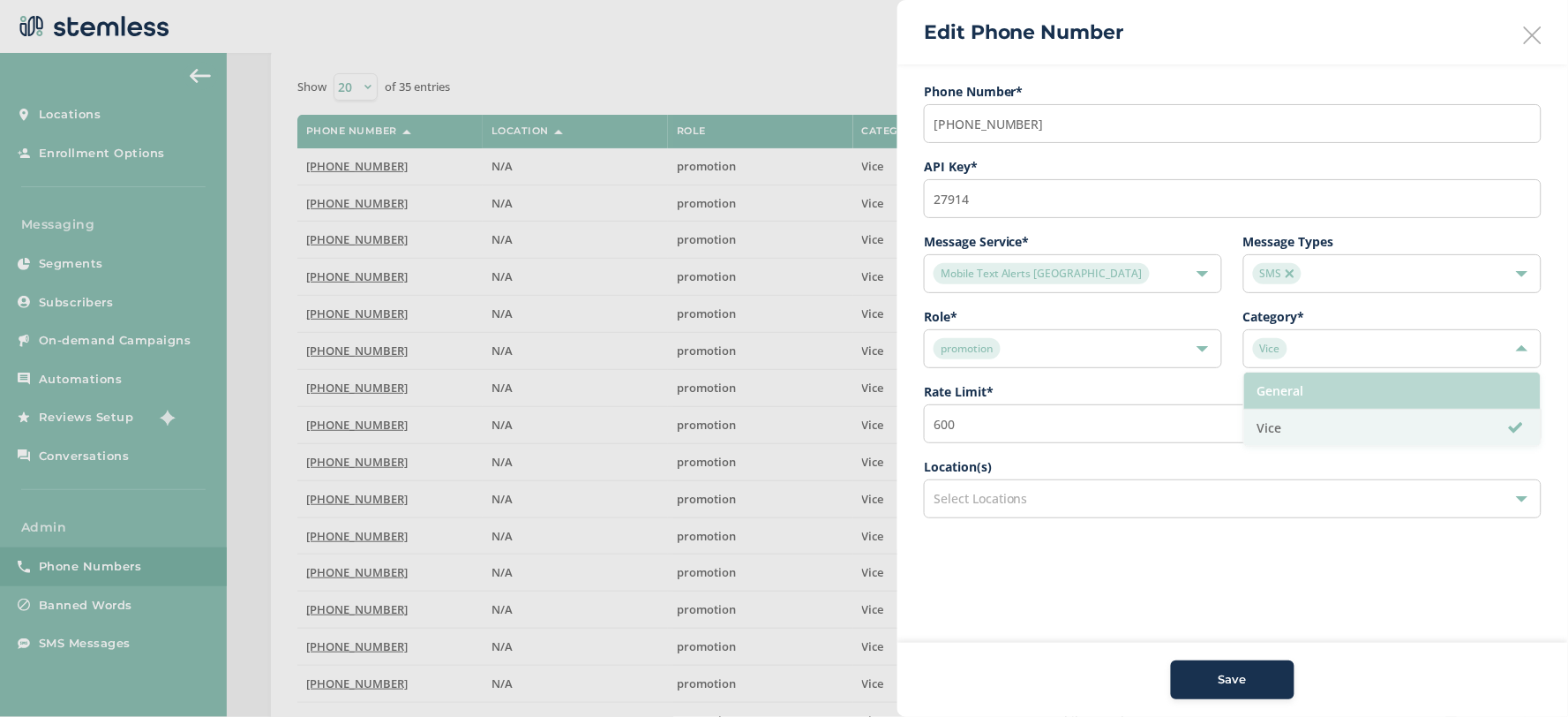
click at [1352, 398] on li "General" at bounding box center [1392, 391] width 296 height 37
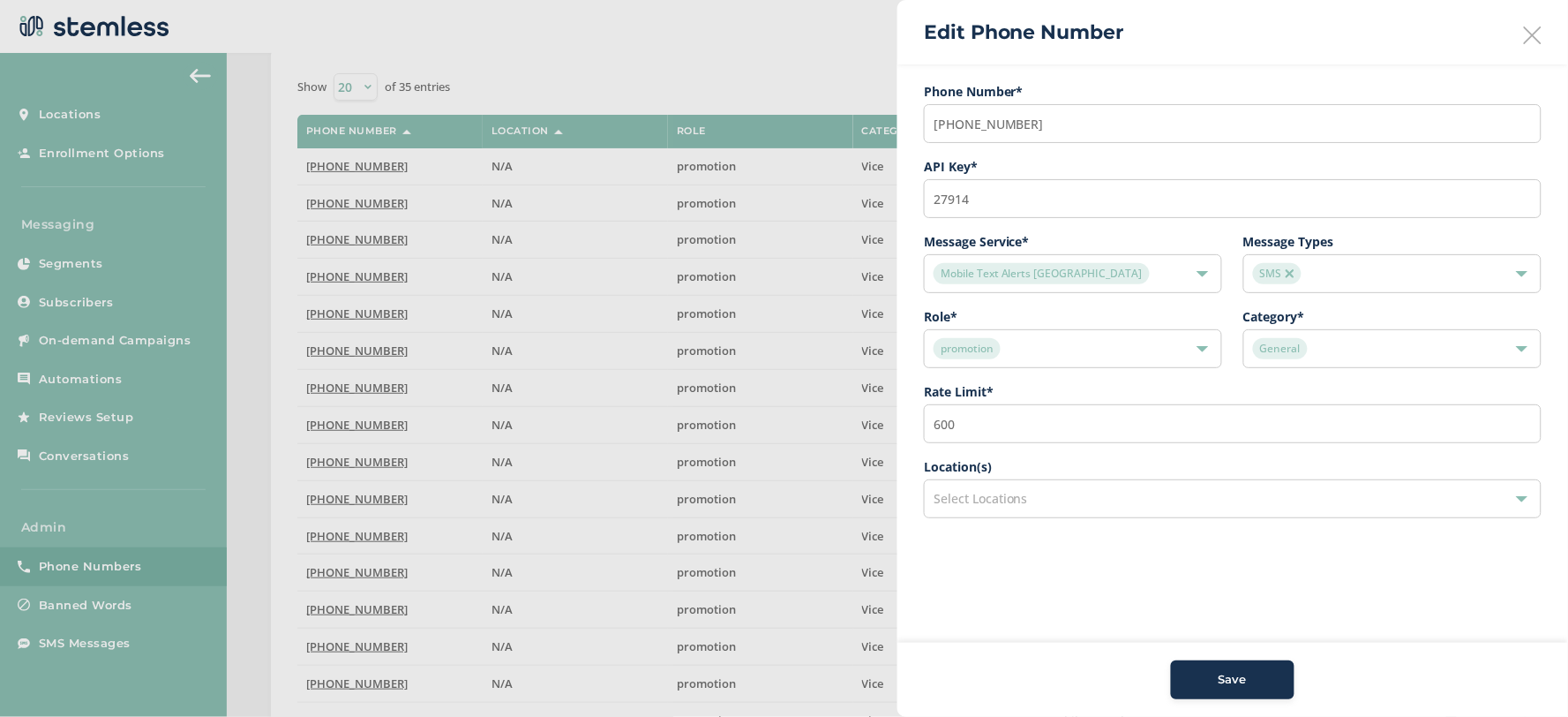
click at [1269, 677] on div "Save" at bounding box center [1233, 680] width 96 height 17
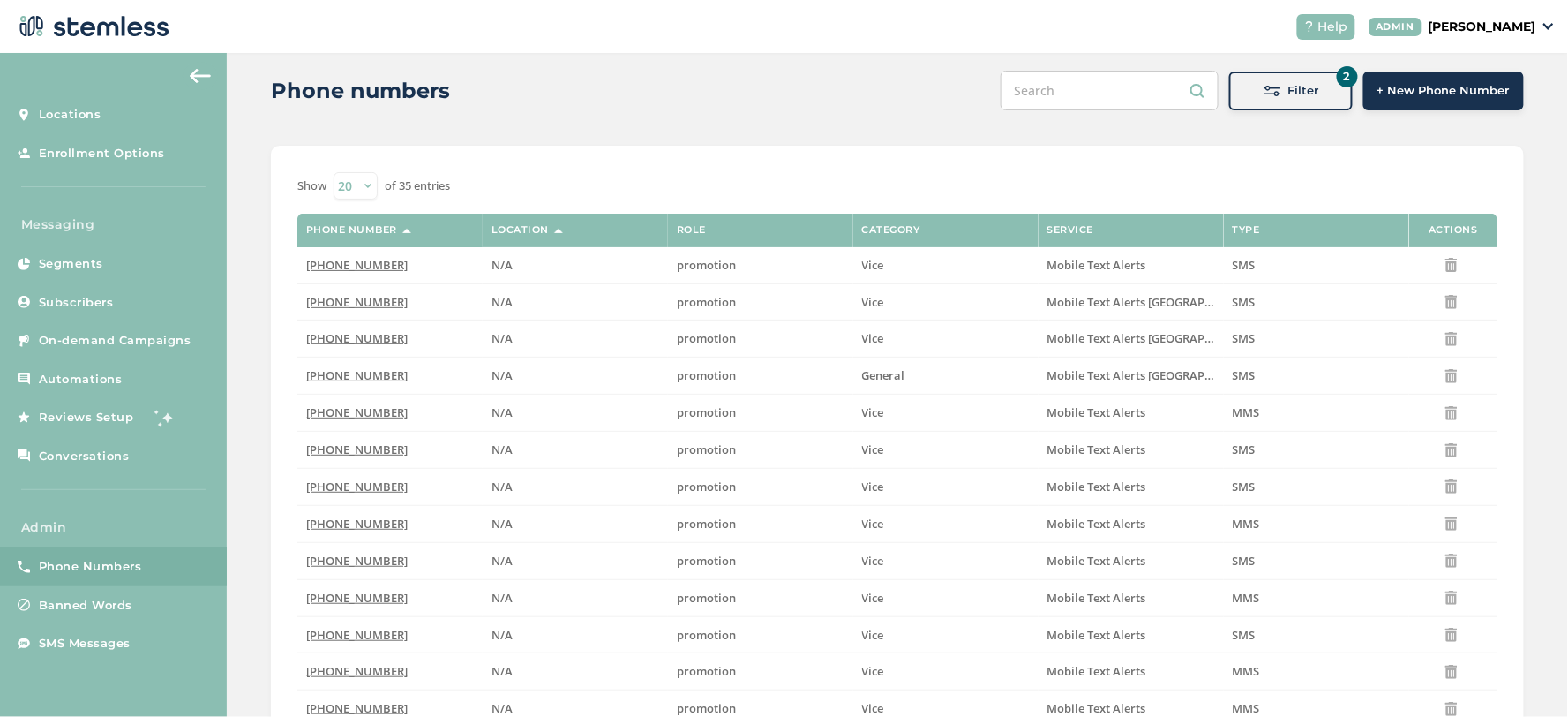
scroll to position [0, 0]
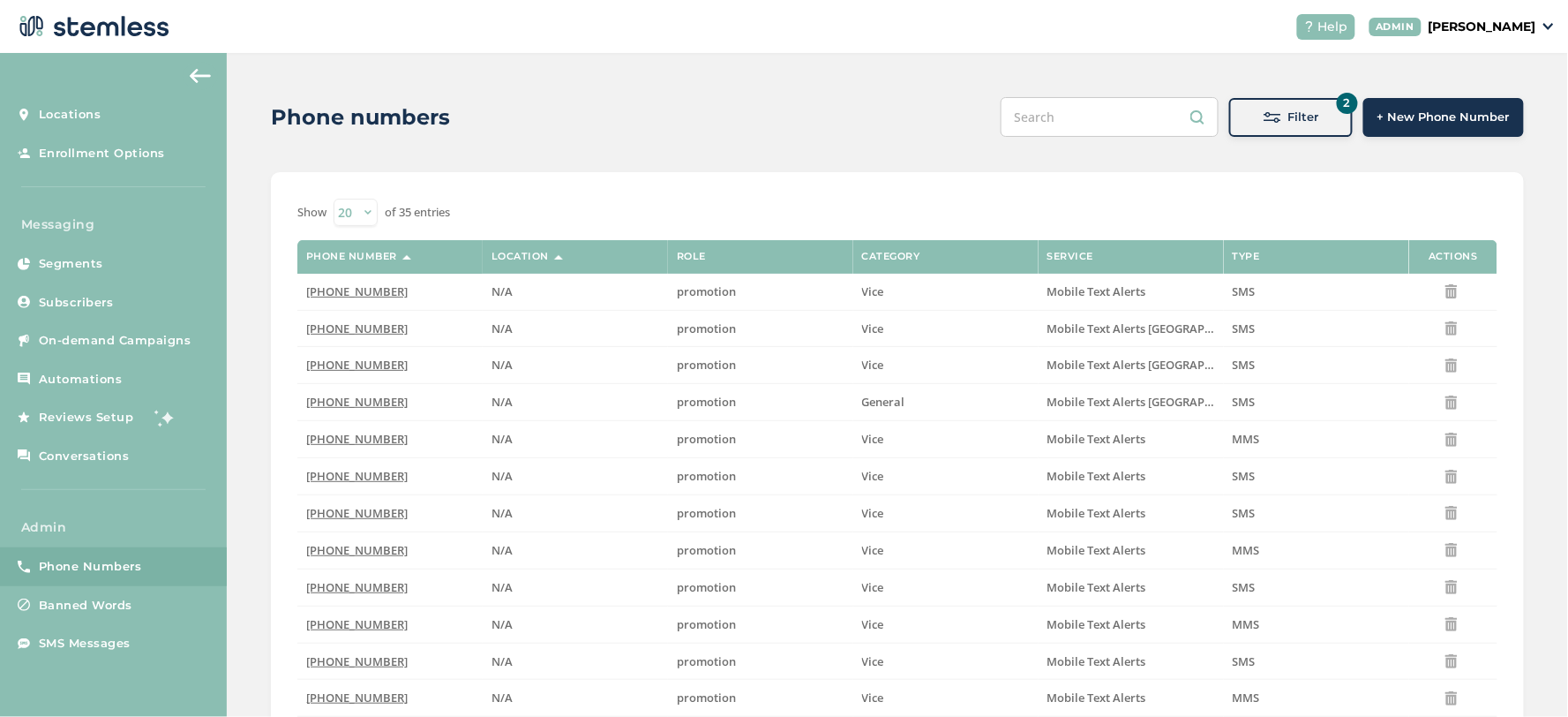
click at [1251, 113] on div "Filter" at bounding box center [1291, 118] width 96 height 17
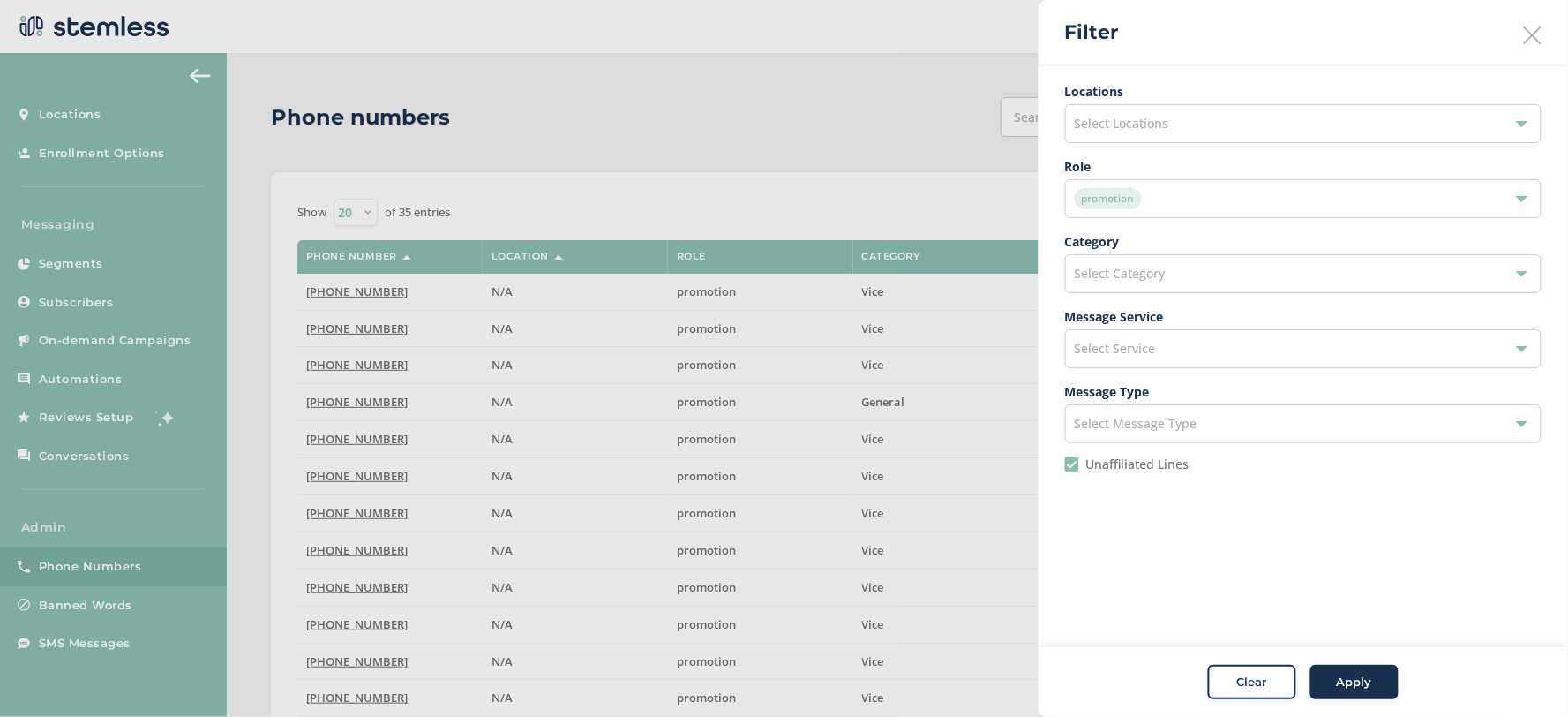
click at [1165, 199] on div "promotion" at bounding box center [1295, 199] width 440 height 21
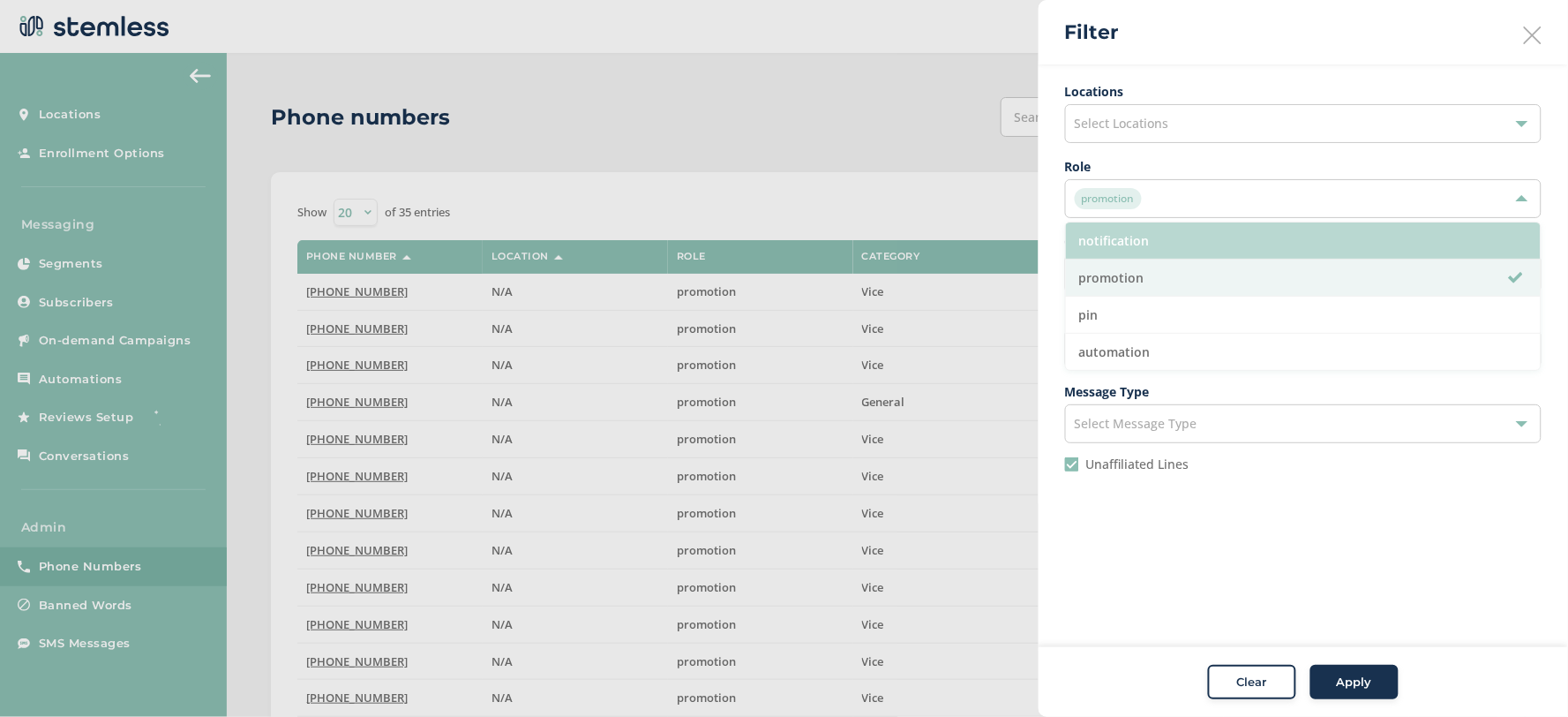
click at [1124, 242] on li "notification" at bounding box center [1303, 241] width 475 height 37
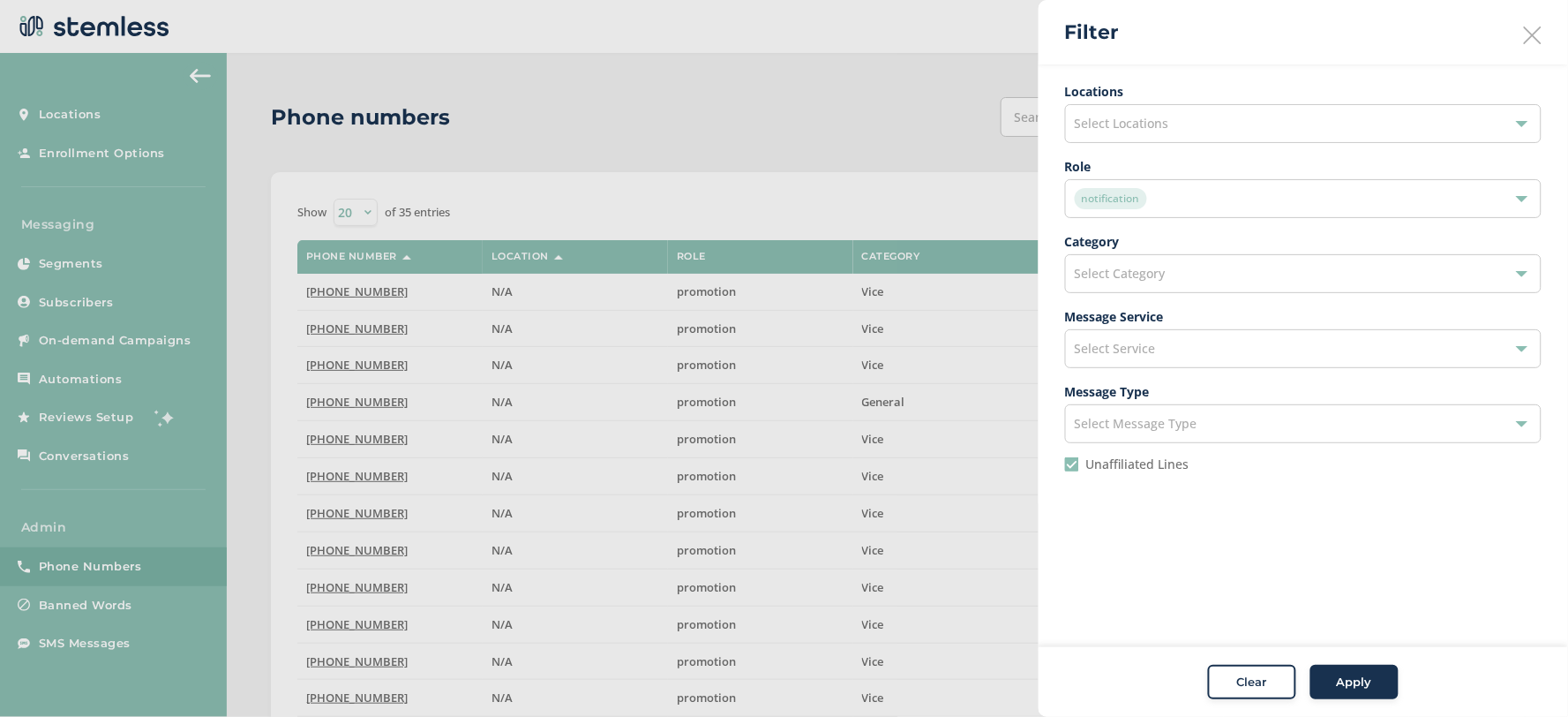
click at [1362, 686] on span "Apply" at bounding box center [1354, 683] width 35 height 17
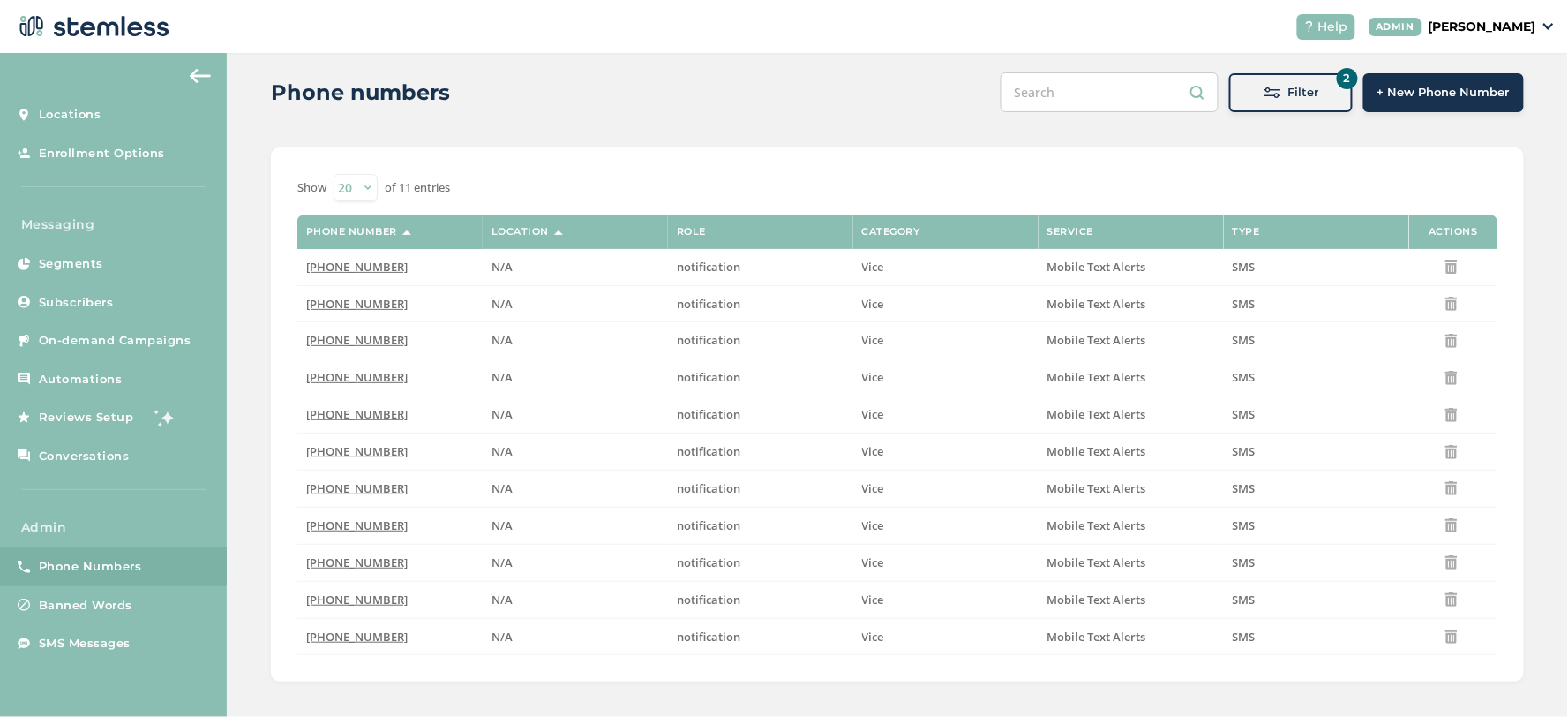
scroll to position [35, 0]
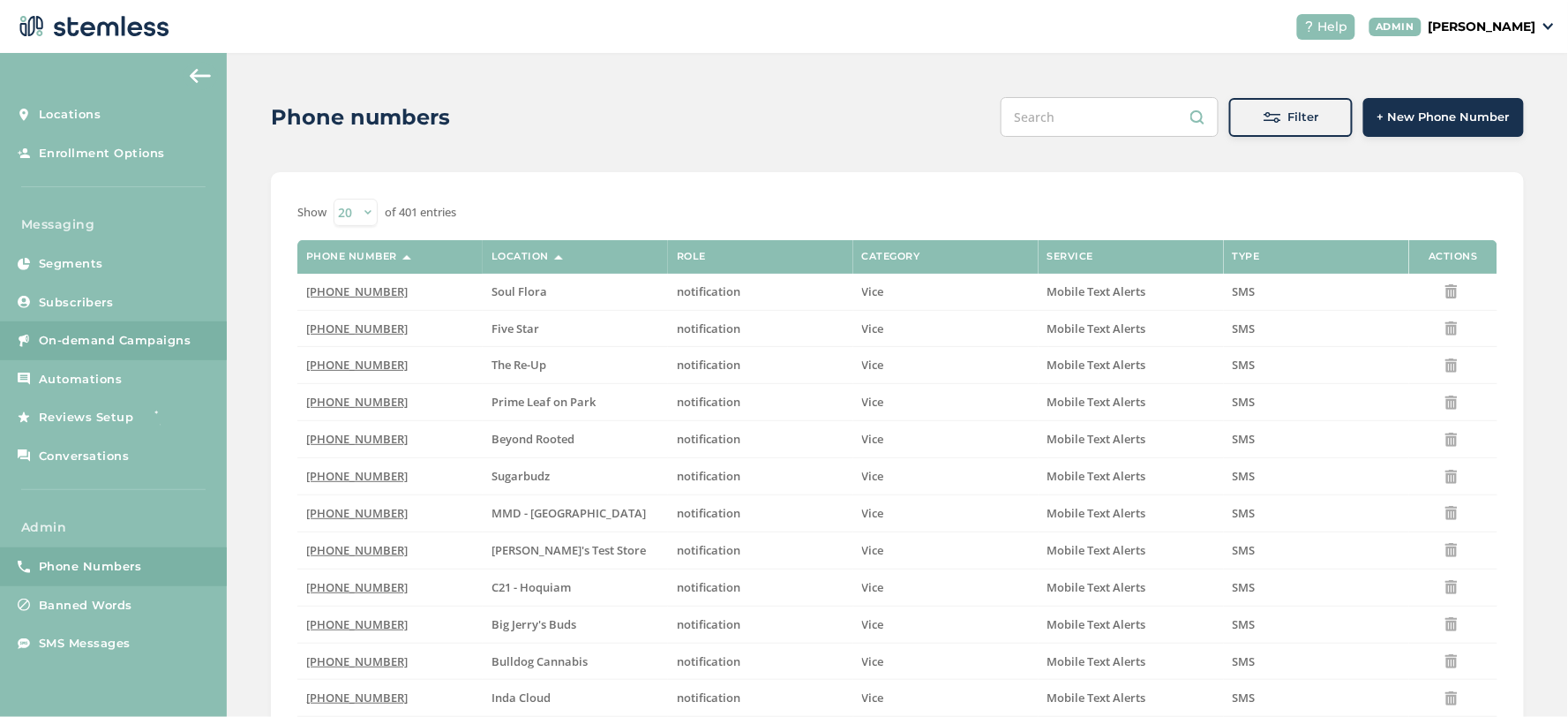
click at [156, 332] on span "On-demand Campaigns" at bounding box center [116, 340] width 153 height 17
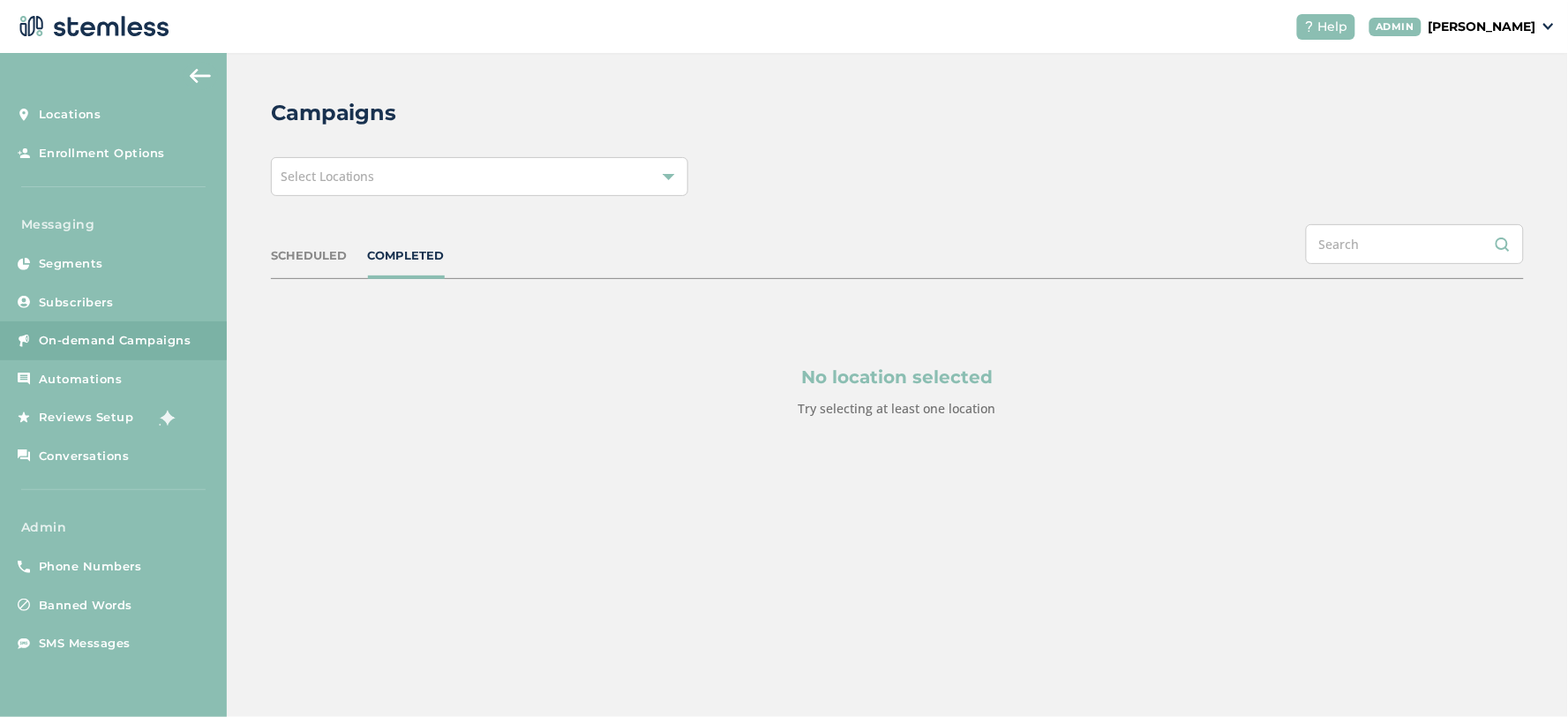
click at [541, 182] on div "Select Locations" at bounding box center [480, 176] width 418 height 39
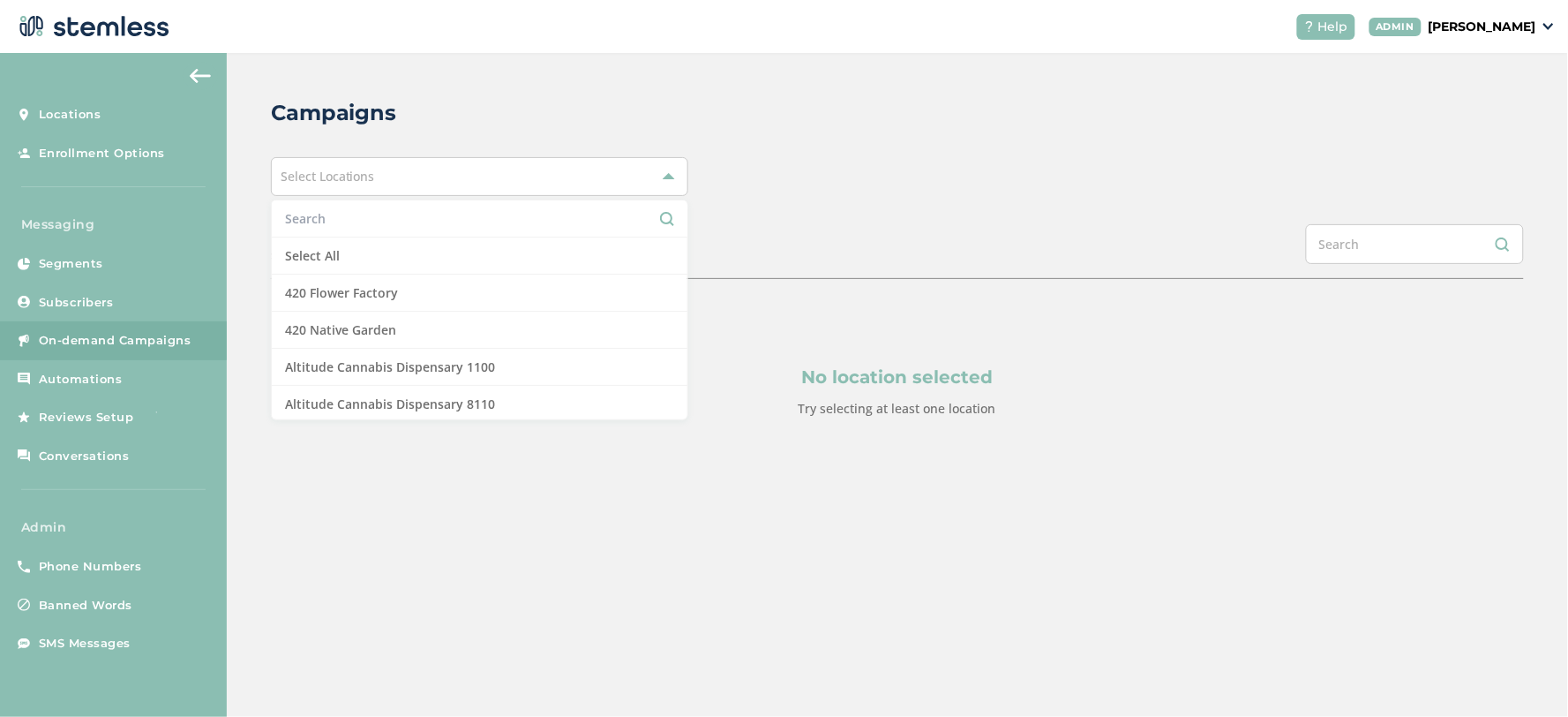
click at [507, 231] on li at bounding box center [479, 219] width 416 height 37
click at [510, 222] on input "text" at bounding box center [479, 218] width 389 height 18
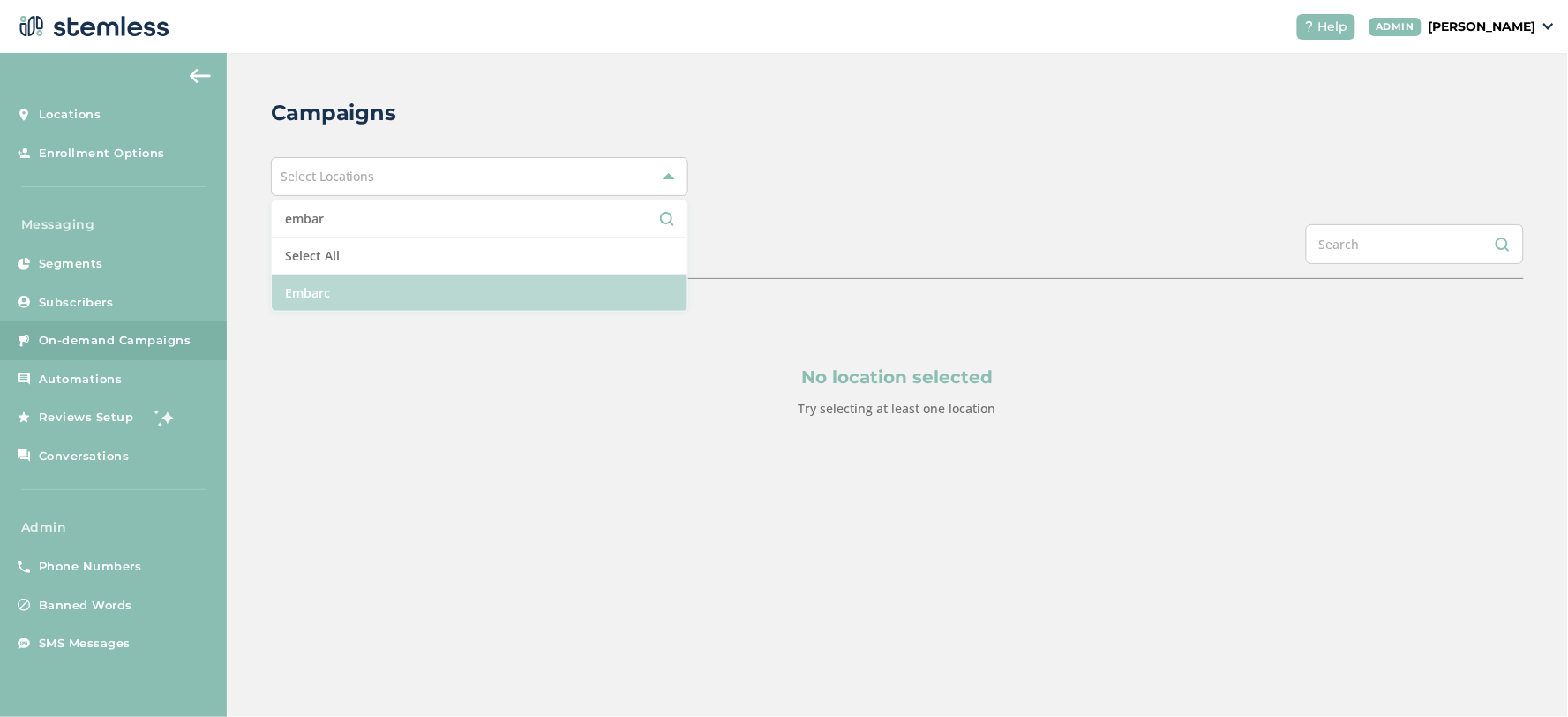
type input "embar"
click at [469, 292] on li "Embarc" at bounding box center [479, 293] width 416 height 36
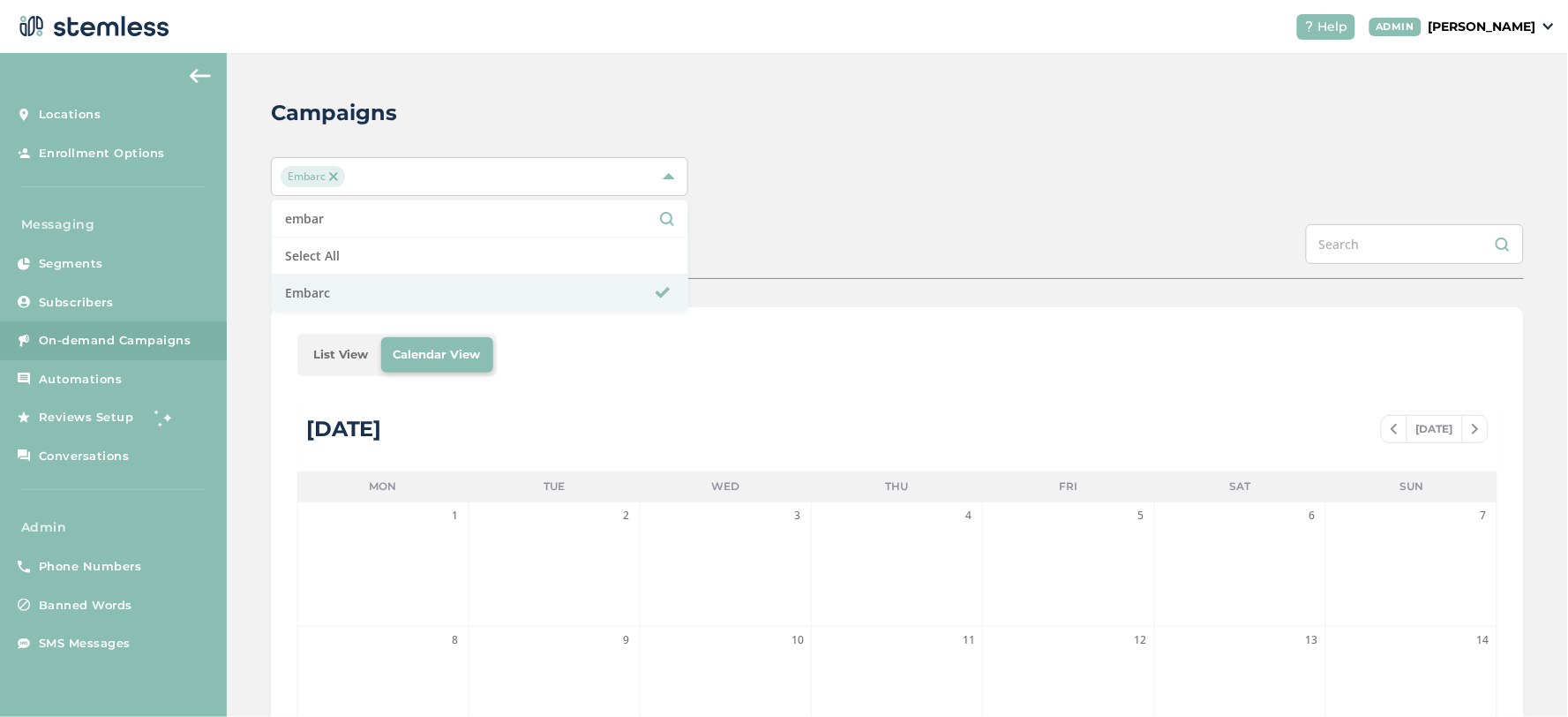
click at [365, 352] on li "List View" at bounding box center [341, 355] width 80 height 35
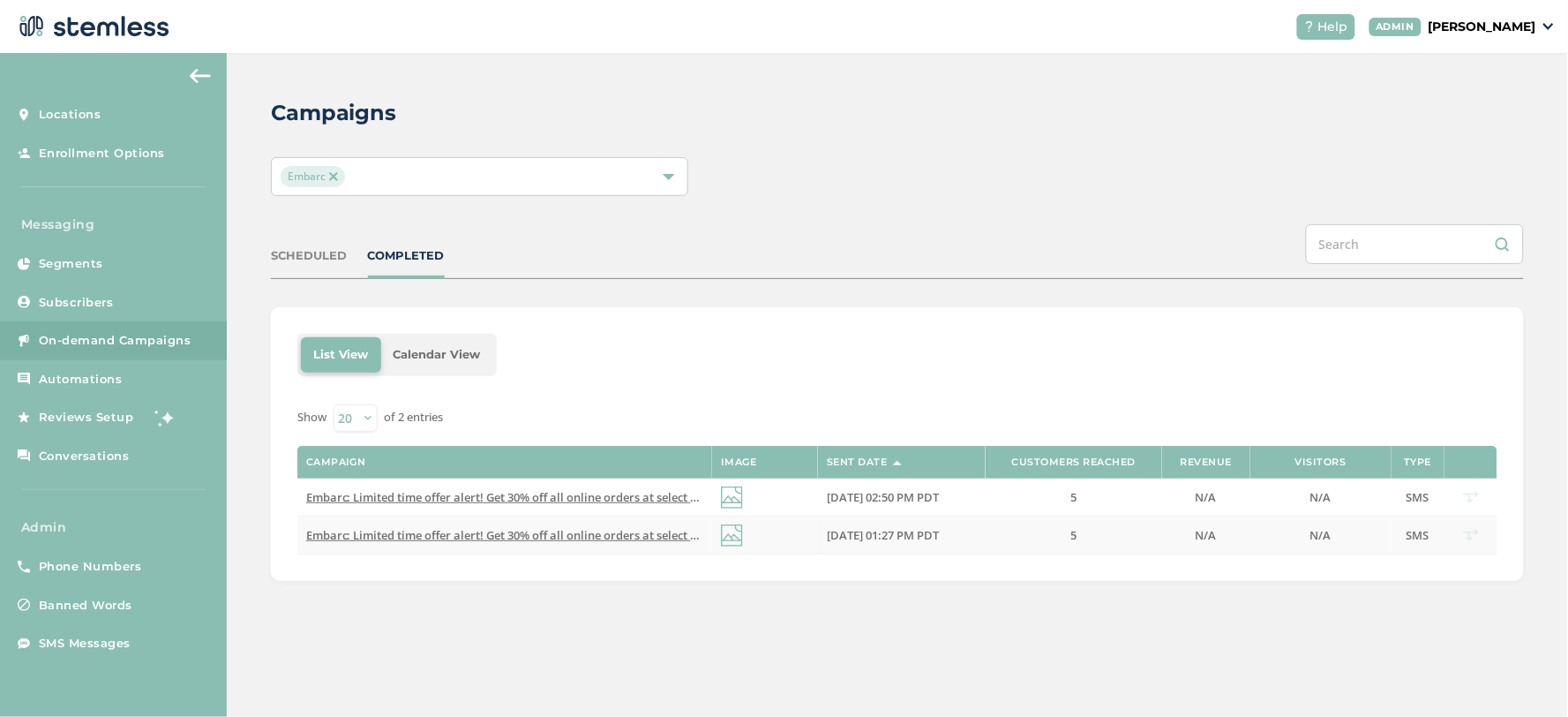
click at [519, 532] on span "Embarc: Limited time offer alert! Get 30% off all online orders at select locat…" at bounding box center [625, 534] width 638 height 16
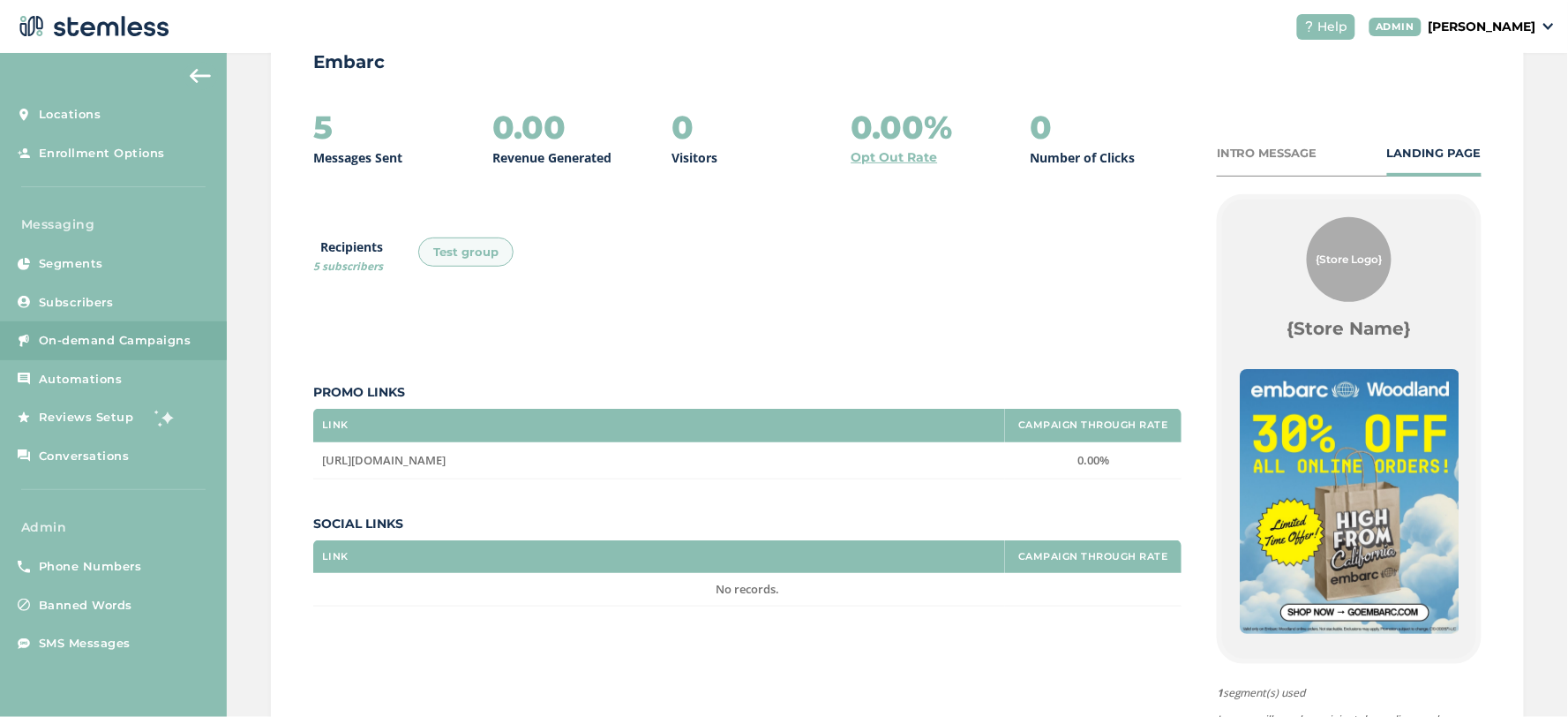
scroll to position [372, 0]
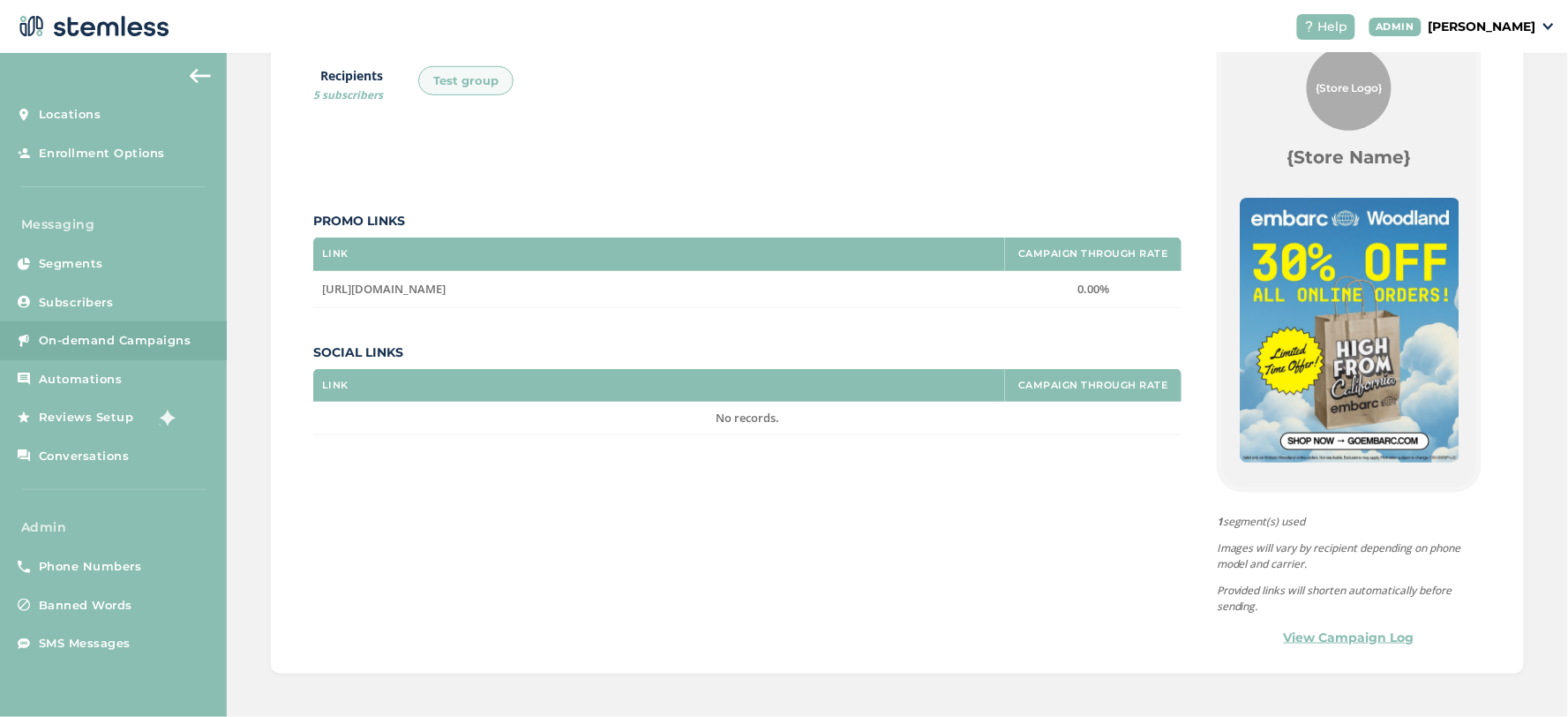
click at [1319, 623] on div "INTRO MESSAGE LANDING PAGE {Store Logo} {Store Name} Limited time offer at our …" at bounding box center [1348, 311] width 265 height 675
click at [1319, 641] on link "View Campaign Log" at bounding box center [1349, 638] width 131 height 18
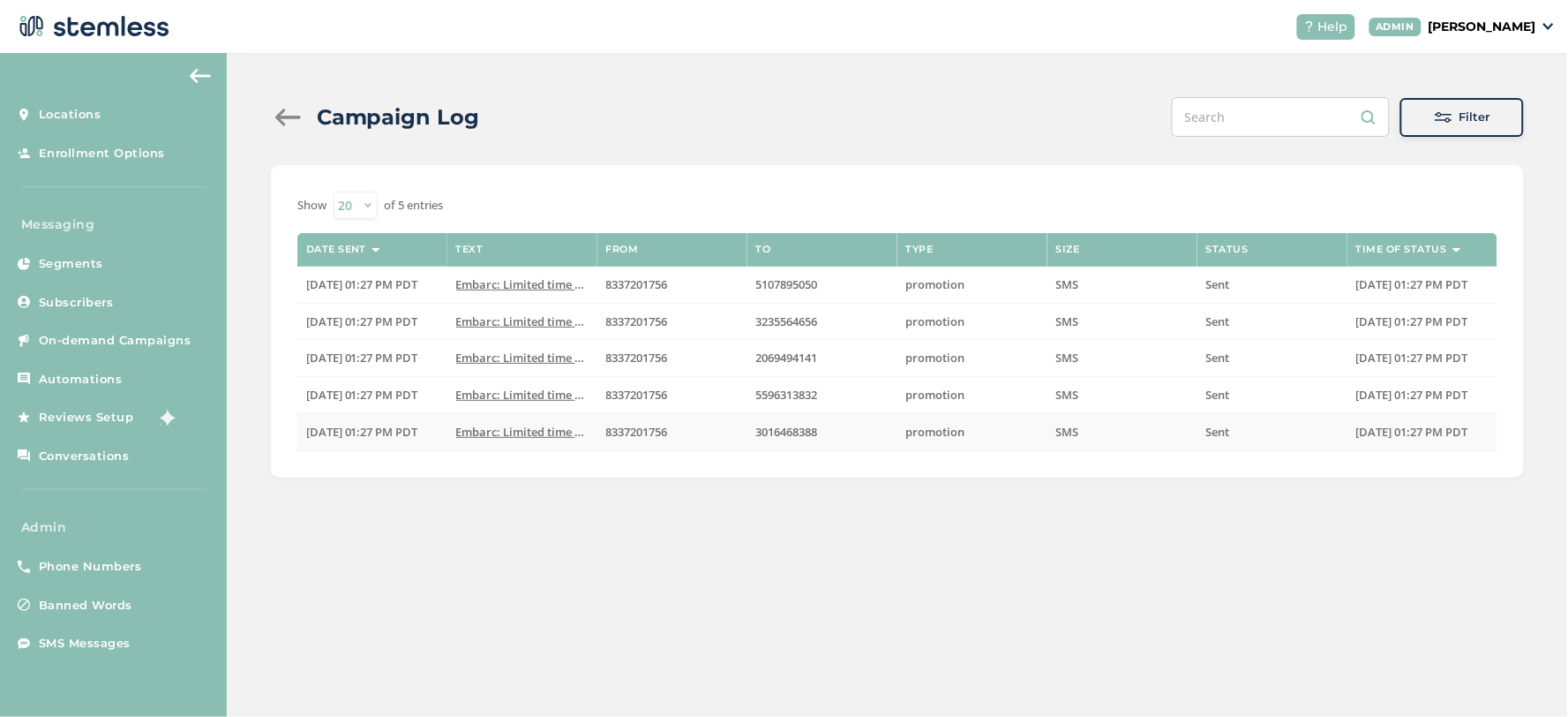
click at [650, 439] on span "8337201756" at bounding box center [636, 431] width 62 height 16
click at [648, 437] on span "8337201756" at bounding box center [636, 431] width 62 height 16
copy span "8337201756"
